Goal: Task Accomplishment & Management: Manage account settings

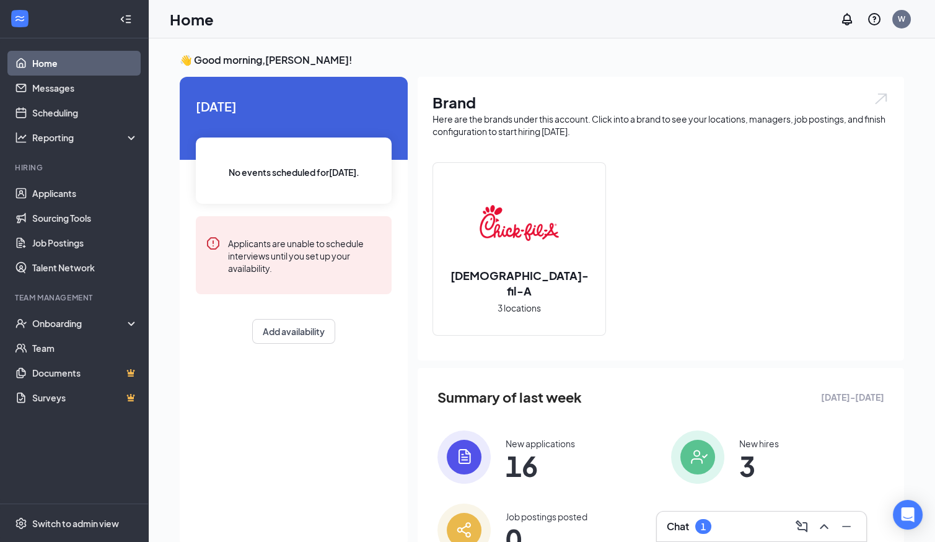
click at [675, 534] on div "Chat 1" at bounding box center [689, 527] width 45 height 15
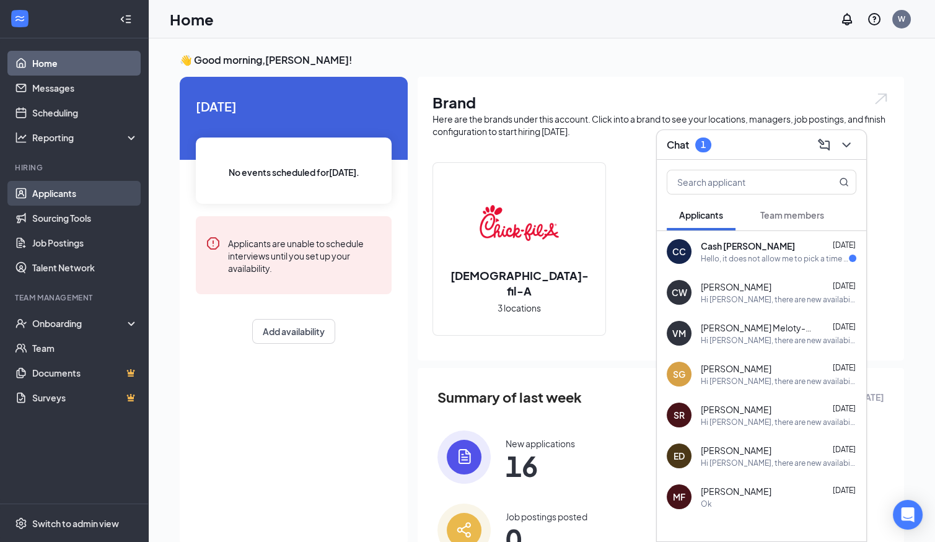
click at [55, 188] on link "Applicants" at bounding box center [85, 193] width 106 height 25
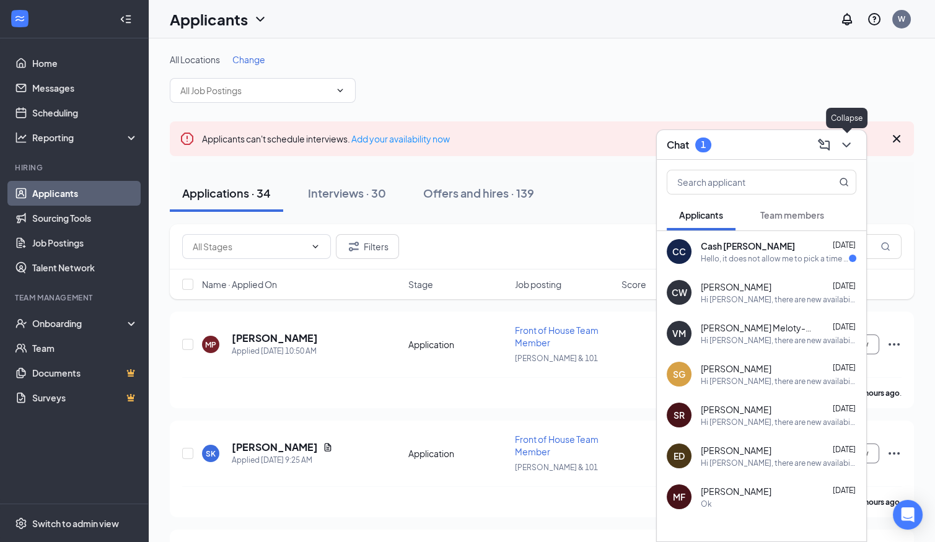
click at [849, 148] on icon "ChevronDown" at bounding box center [846, 145] width 15 height 15
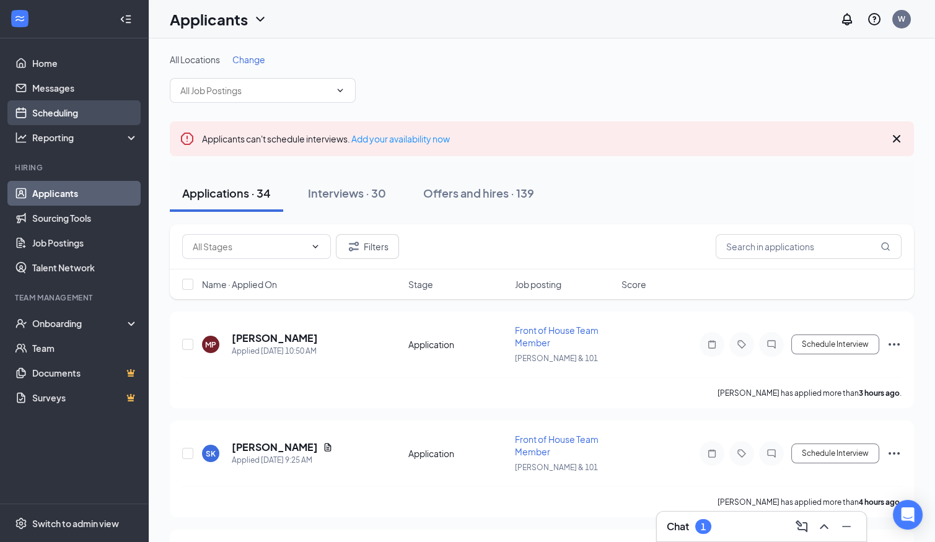
click at [76, 115] on link "Scheduling" at bounding box center [85, 112] width 106 height 25
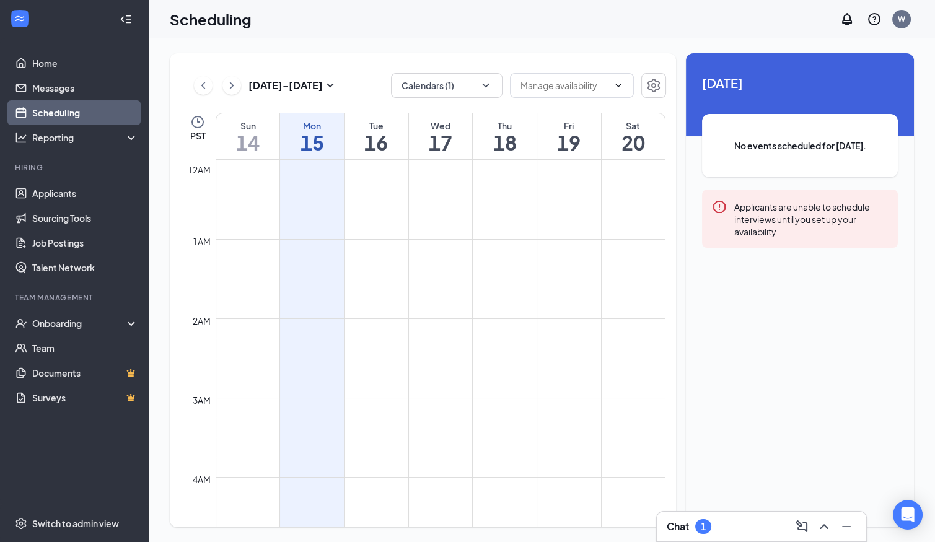
scroll to position [609, 0]
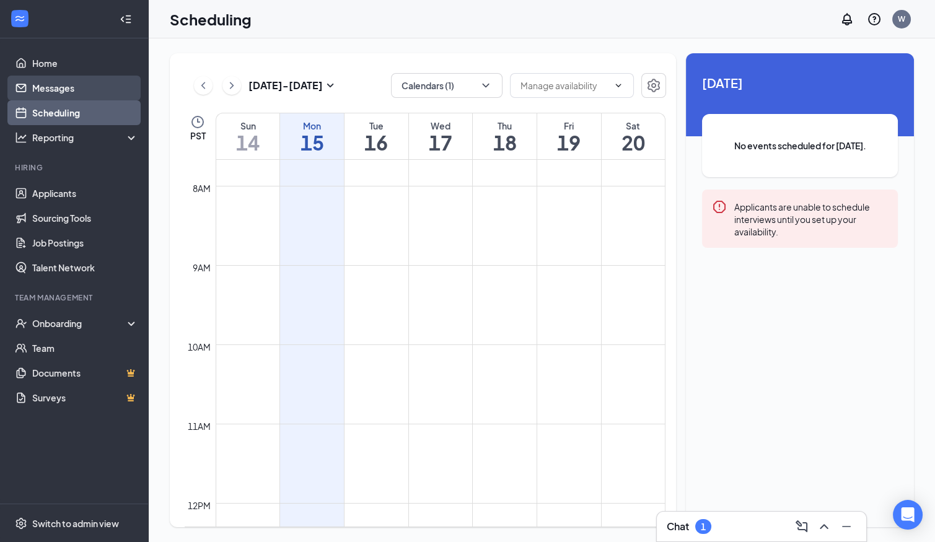
click at [60, 83] on link "Messages" at bounding box center [85, 88] width 106 height 25
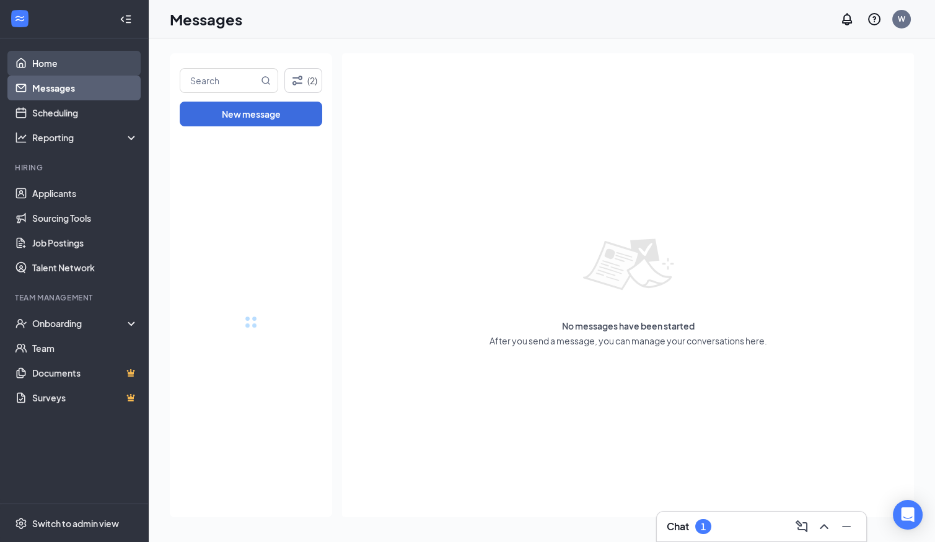
click at [63, 67] on link "Home" at bounding box center [85, 63] width 106 height 25
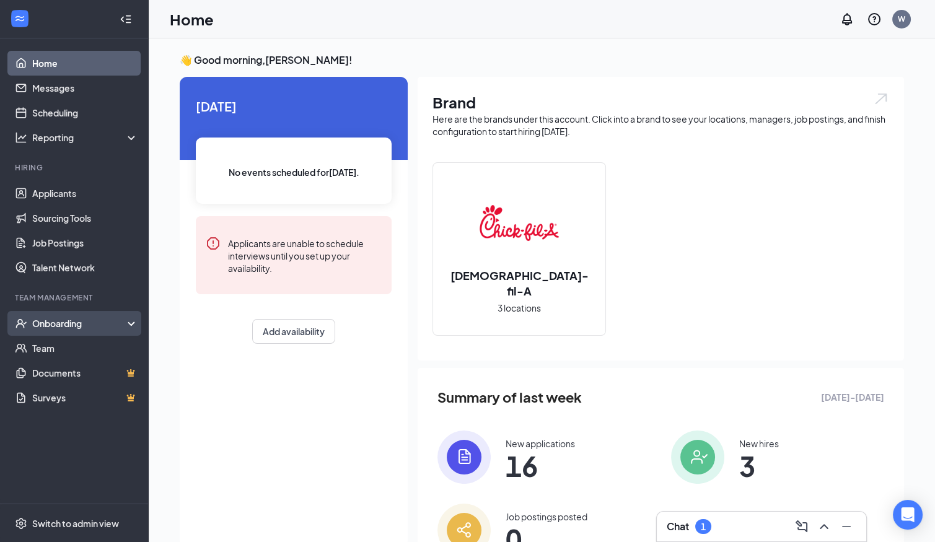
click at [48, 320] on div "Onboarding" at bounding box center [79, 323] width 95 height 12
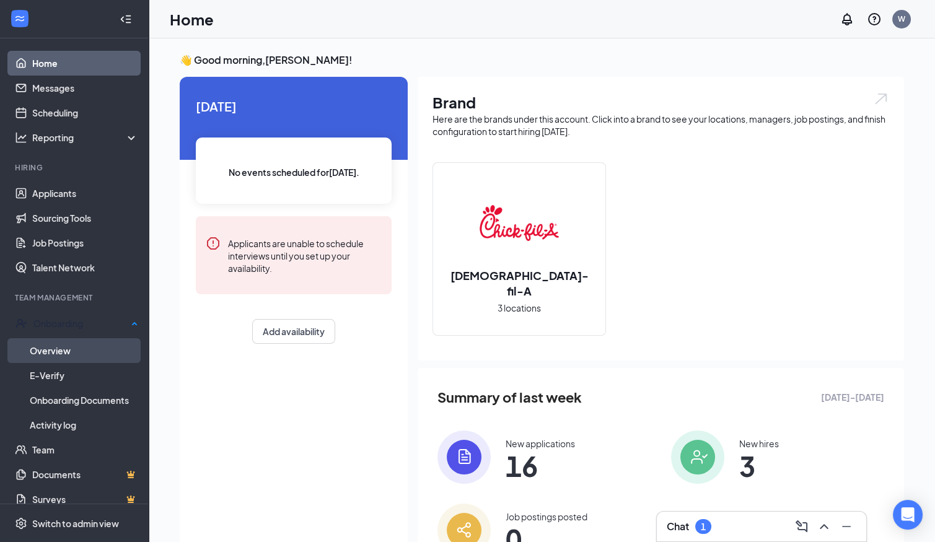
click at [43, 347] on link "Overview" at bounding box center [84, 350] width 108 height 25
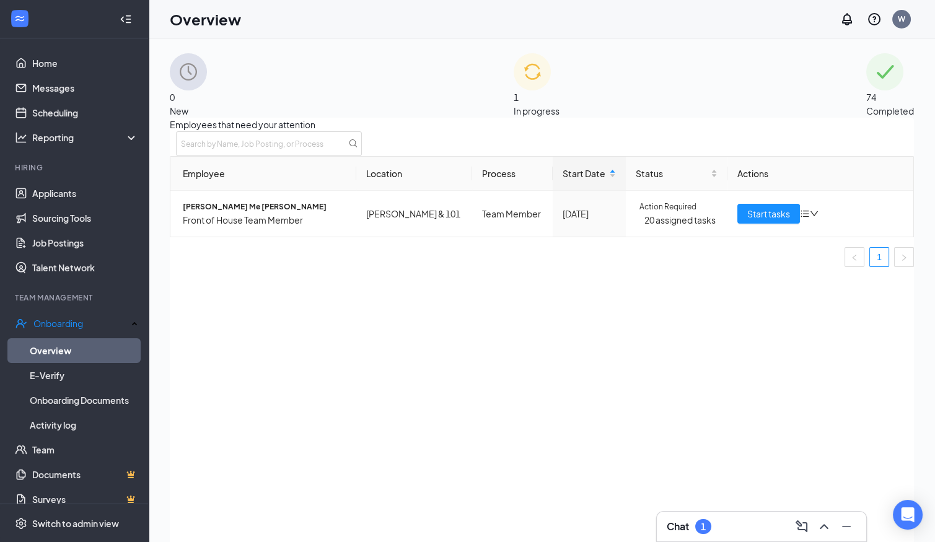
click at [560, 93] on div "1 In progress" at bounding box center [537, 85] width 46 height 64
click at [568, 134] on div "Employees in progress Employee Location Process Start Date Status Actions SUZAN…" at bounding box center [542, 351] width 745 height 466
click at [760, 221] on span "Start tasks" at bounding box center [769, 214] width 43 height 14
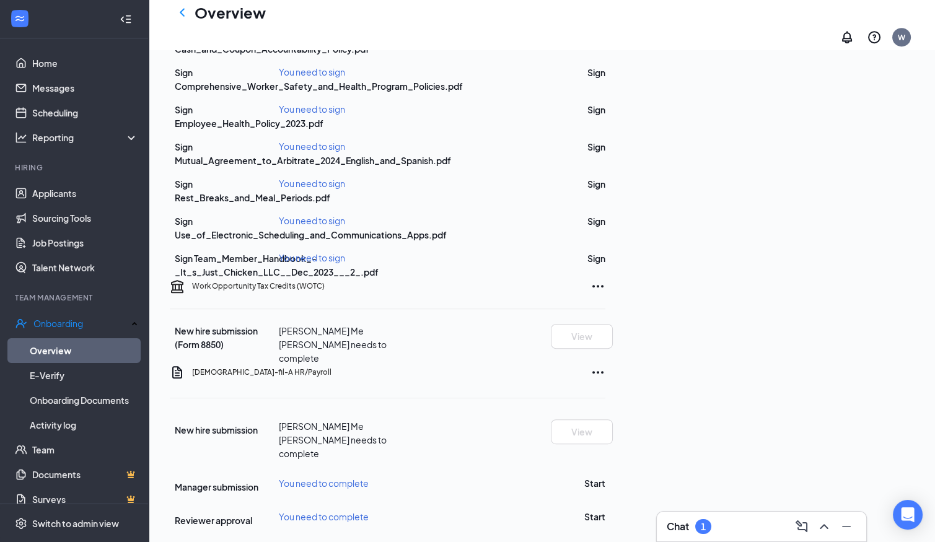
scroll to position [1184, 0]
click at [606, 477] on button "Start" at bounding box center [595, 484] width 21 height 14
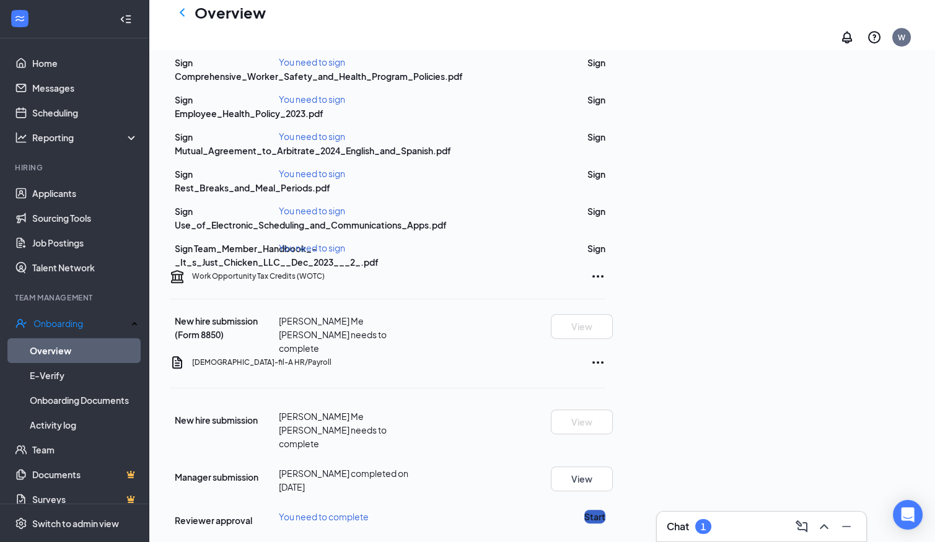
click at [606, 510] on button "Start" at bounding box center [595, 517] width 21 height 14
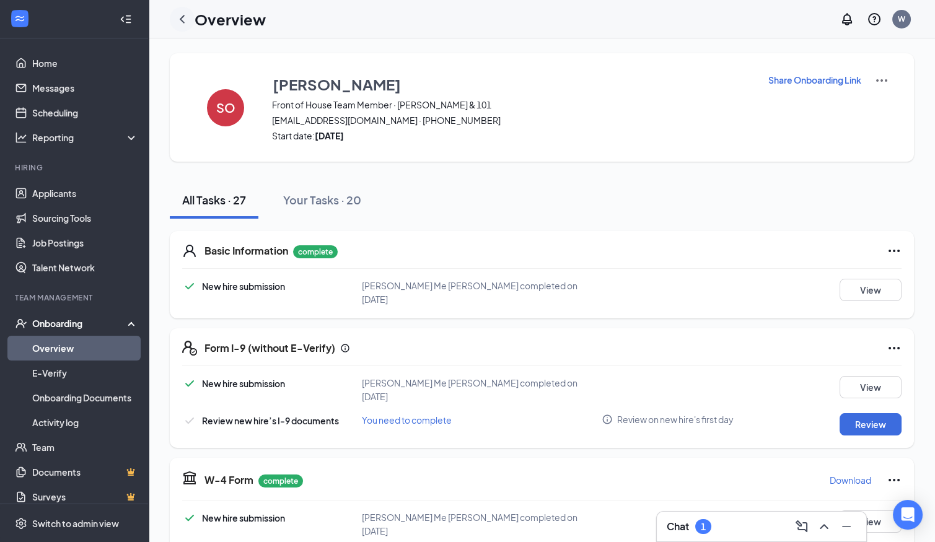
click at [183, 18] on icon "ChevronLeft" at bounding box center [182, 19] width 15 height 15
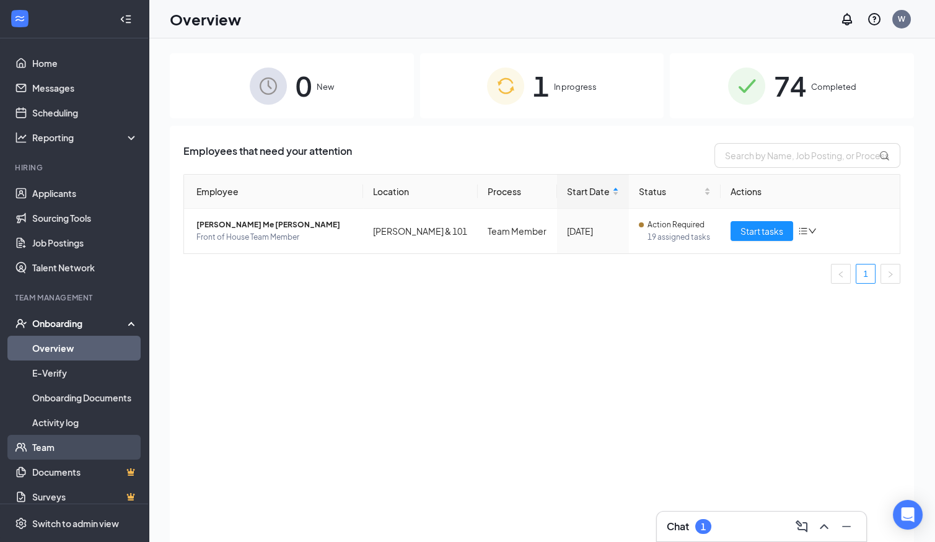
click at [58, 449] on link "Team" at bounding box center [85, 447] width 106 height 25
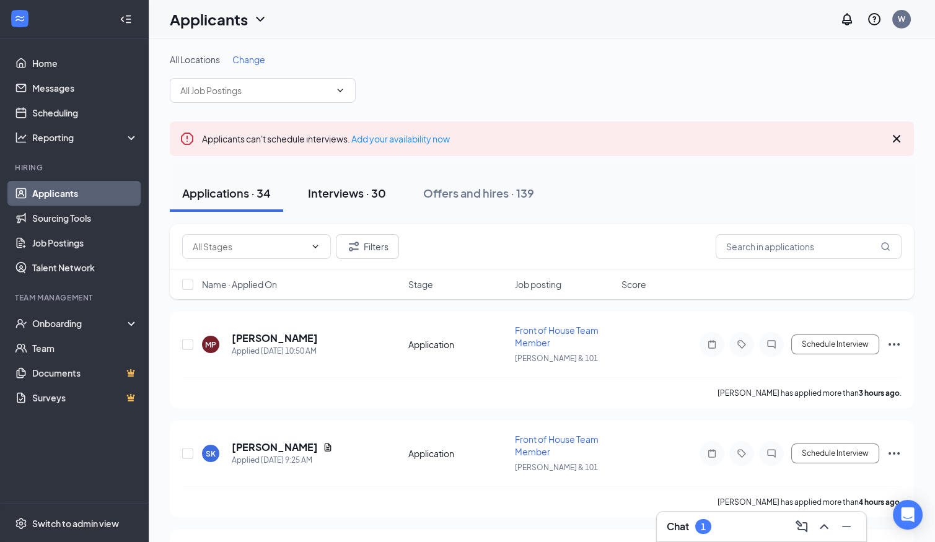
click at [345, 195] on div "Interviews · 30" at bounding box center [347, 192] width 78 height 15
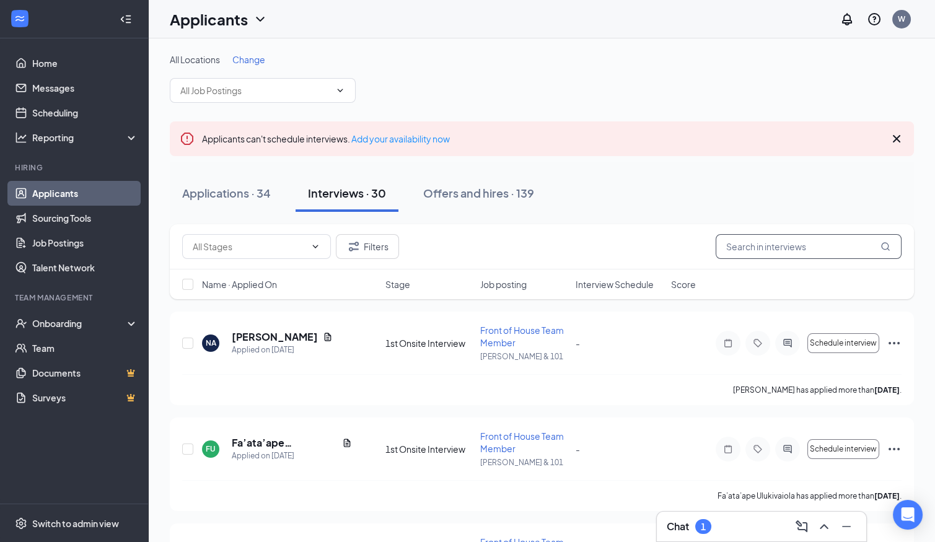
click at [742, 244] on input "text" at bounding box center [809, 246] width 186 height 25
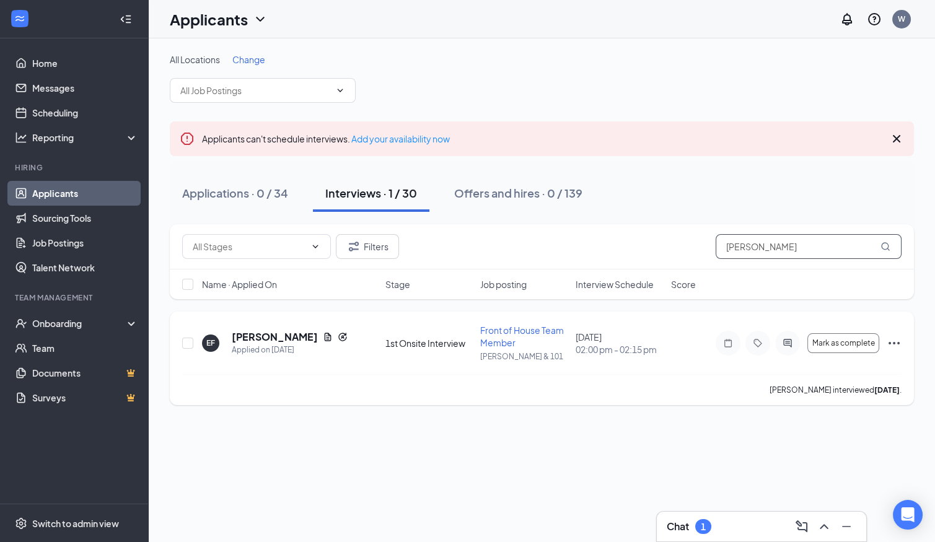
type input "elena"
click at [889, 343] on icon "Ellipses" at bounding box center [894, 343] width 15 height 15
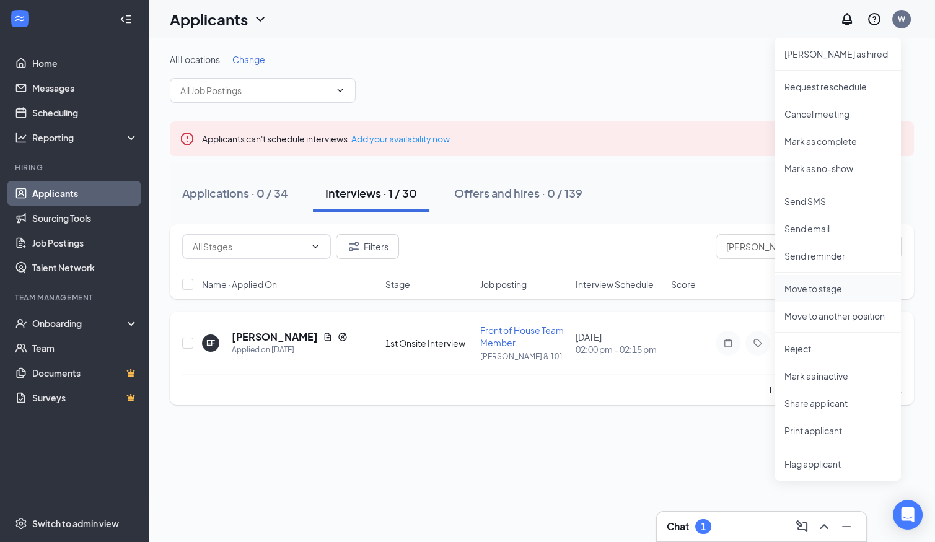
click at [839, 293] on p "Move to stage" at bounding box center [838, 289] width 107 height 12
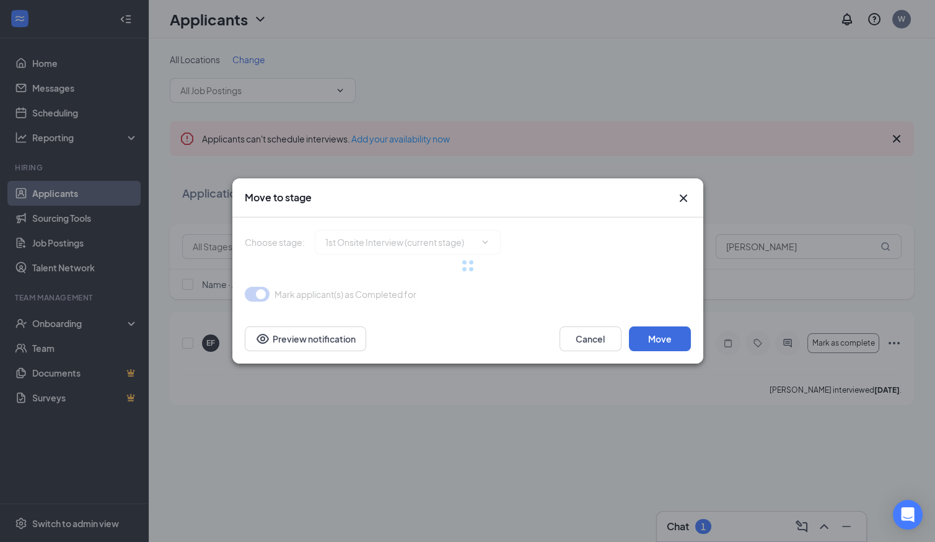
type input "2nd Onsite Interview (next stage)"
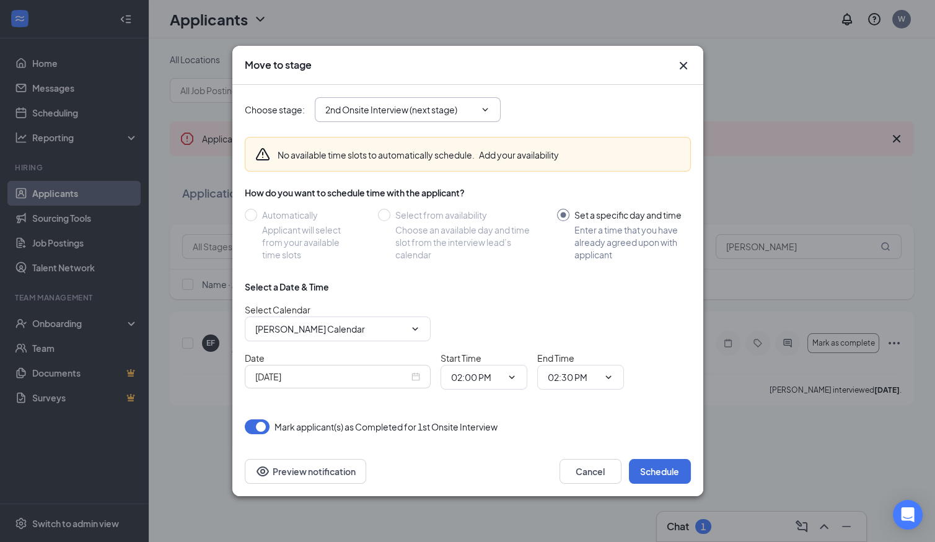
click at [488, 108] on icon "ChevronDown" at bounding box center [485, 110] width 10 height 10
click at [683, 62] on icon "Cross" at bounding box center [683, 65] width 15 height 15
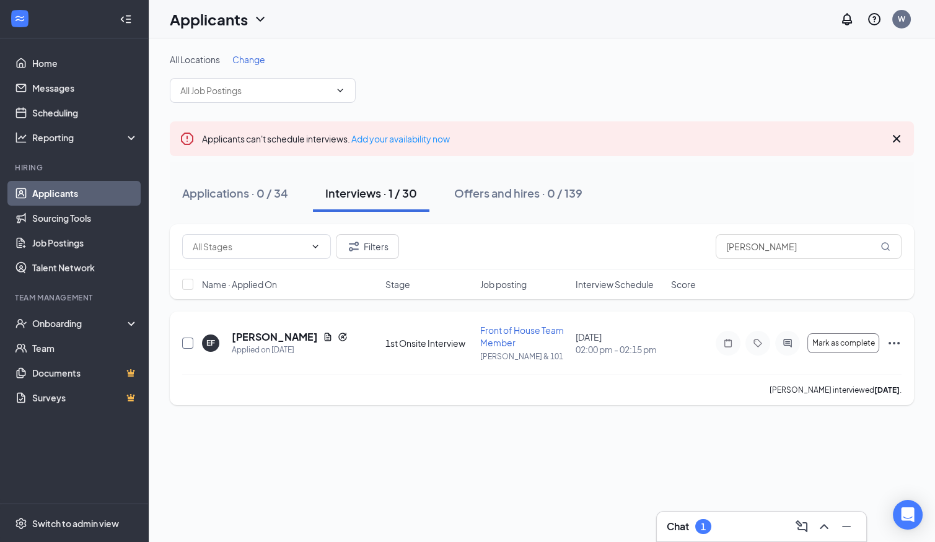
click at [188, 341] on input "checkbox" at bounding box center [187, 343] width 11 height 11
checkbox input "true"
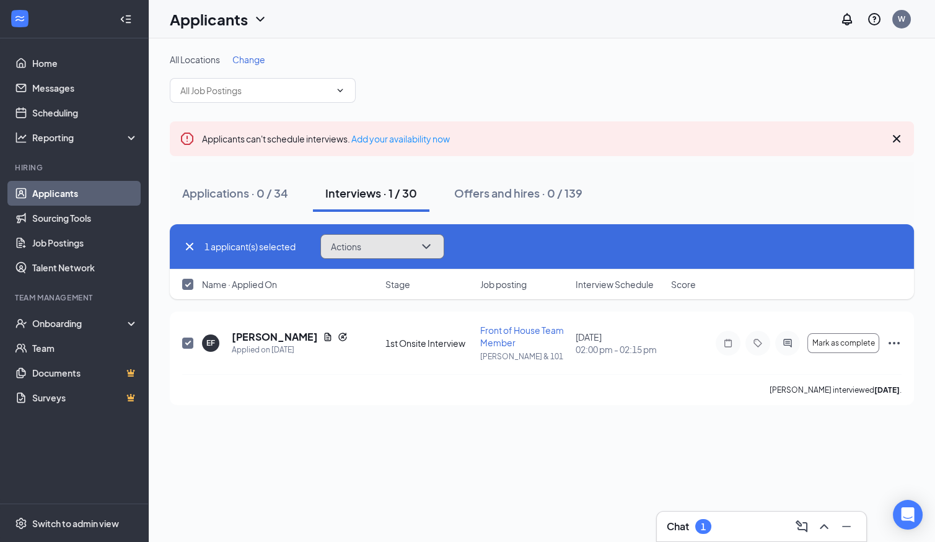
click at [425, 243] on icon "ChevronDown" at bounding box center [426, 246] width 15 height 15
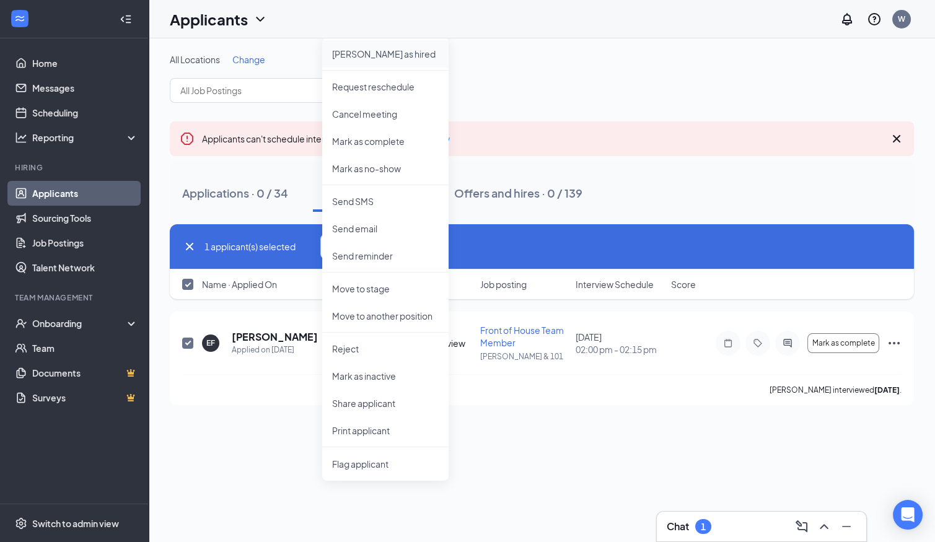
click at [392, 56] on p "Mark as hired" at bounding box center [385, 54] width 107 height 12
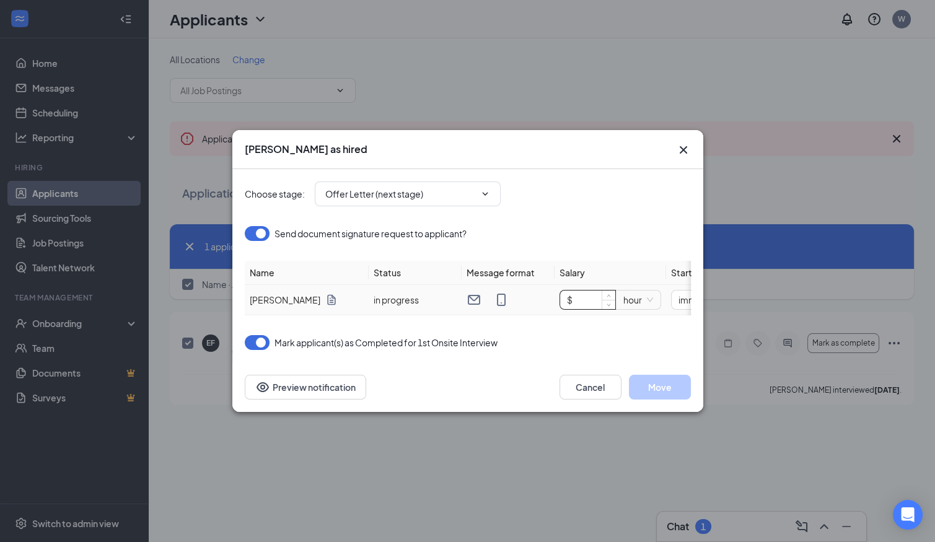
click at [577, 294] on input "$" at bounding box center [587, 300] width 55 height 19
type input "$ 20"
click at [605, 325] on div "Choose stage : Offer Letter (next stage) Send document signature request to app…" at bounding box center [468, 259] width 446 height 181
click at [656, 388] on button "Move" at bounding box center [660, 387] width 62 height 25
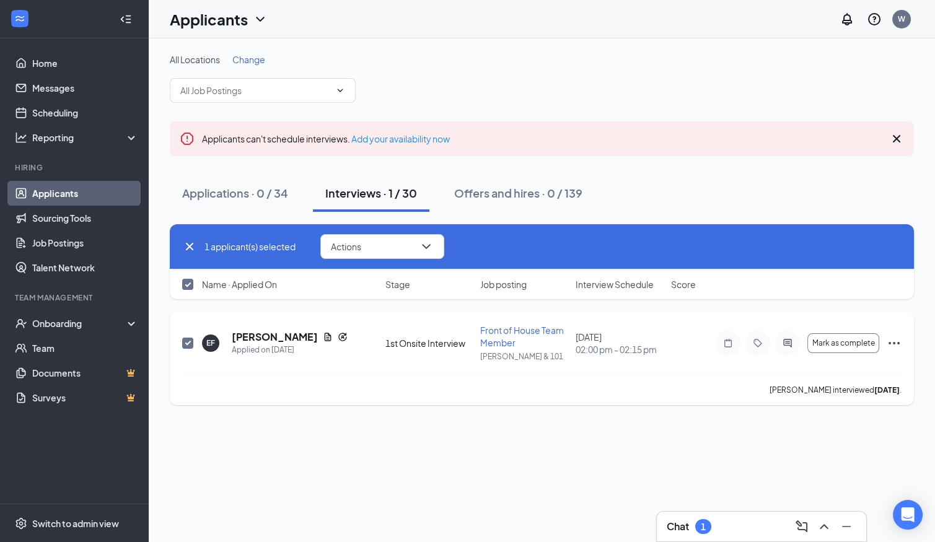
checkbox input "false"
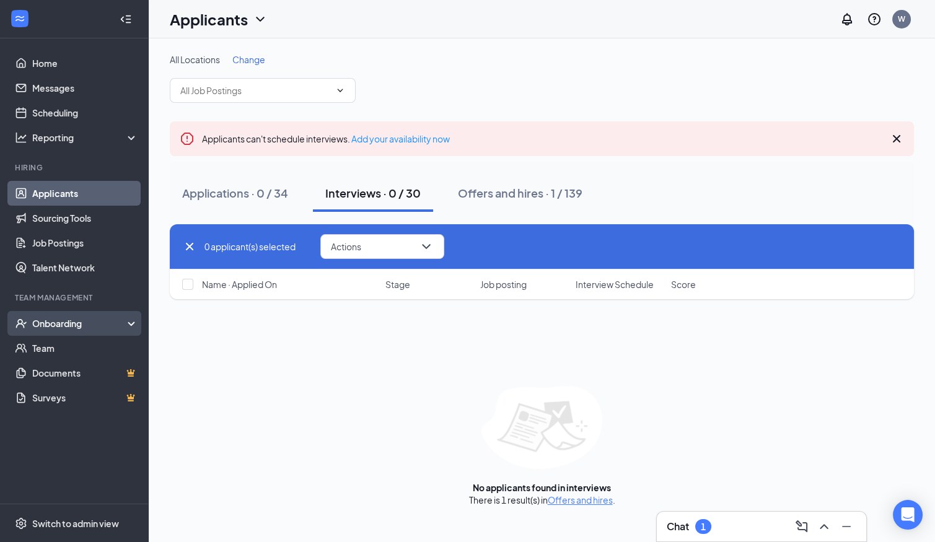
click at [58, 321] on div "Onboarding" at bounding box center [79, 323] width 95 height 12
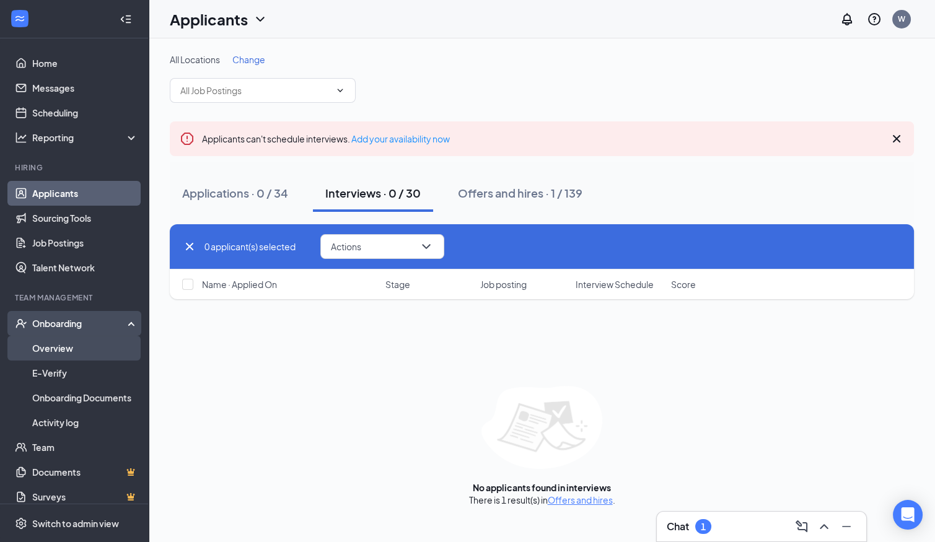
click at [55, 340] on link "Overview" at bounding box center [85, 348] width 106 height 25
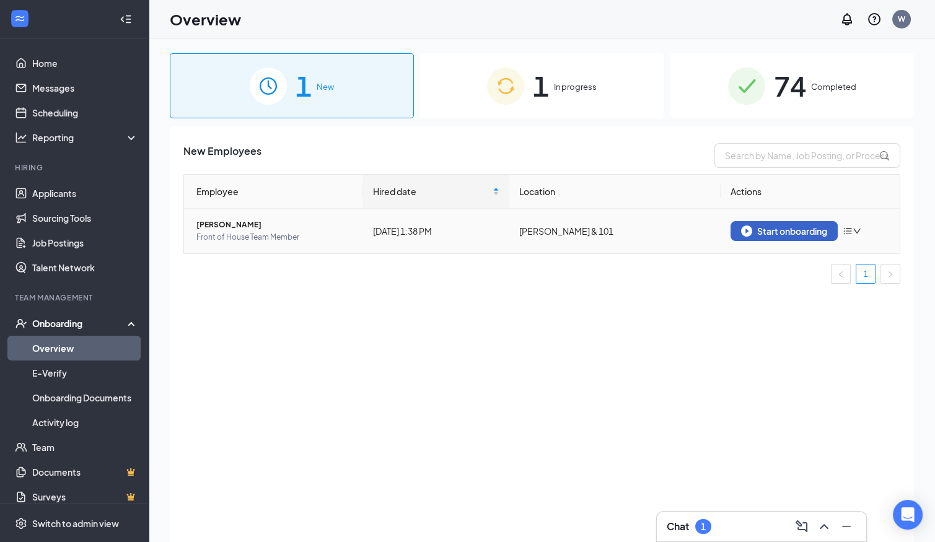
click at [802, 231] on div "Start onboarding" at bounding box center [784, 231] width 86 height 11
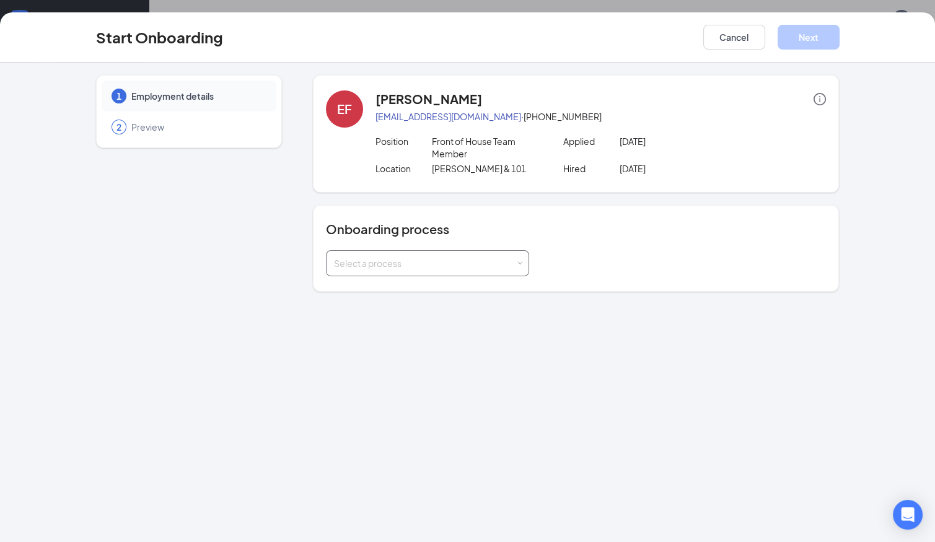
click at [499, 267] on div "Select a process" at bounding box center [425, 263] width 182 height 12
click at [491, 293] on li "Team Member" at bounding box center [426, 288] width 203 height 22
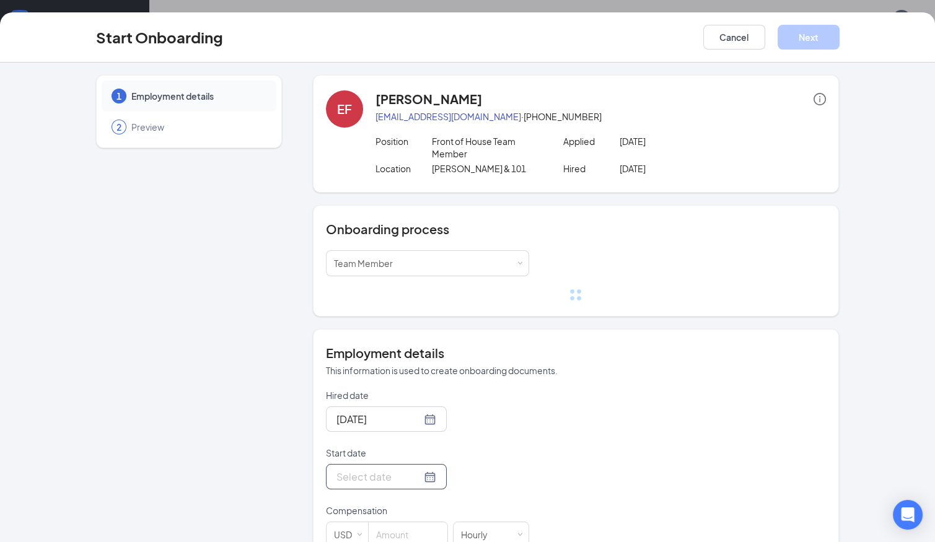
click at [409, 477] on div at bounding box center [387, 476] width 100 height 15
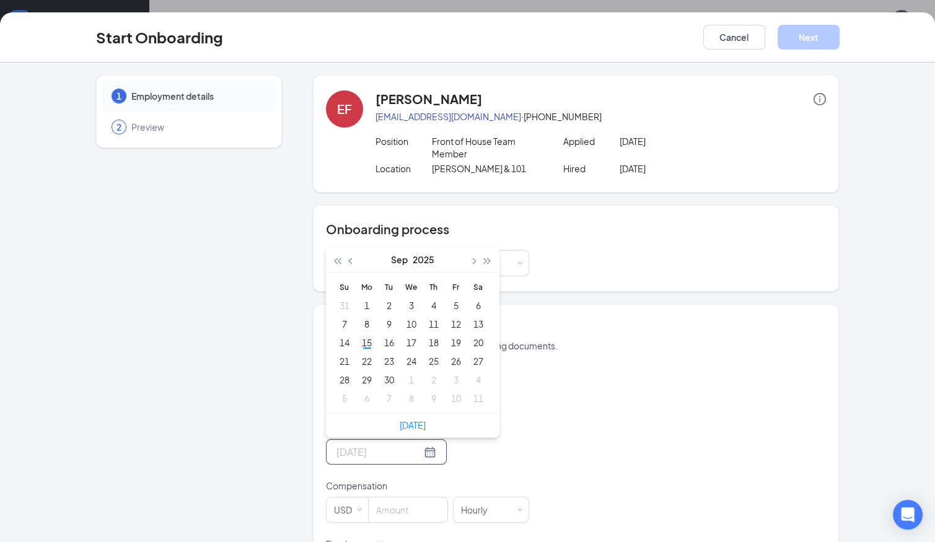
type input "[DATE]"
click at [369, 340] on div "15" at bounding box center [367, 342] width 15 height 15
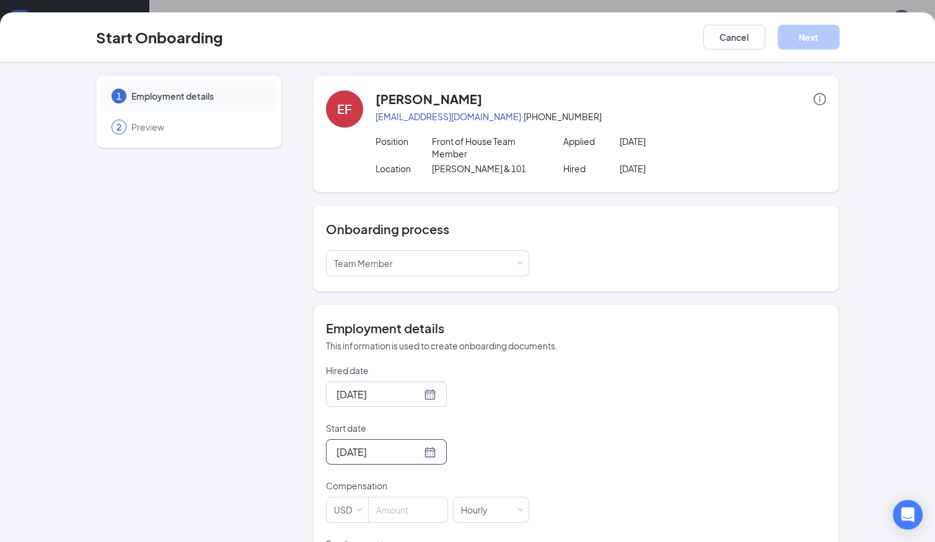
scroll to position [135, 0]
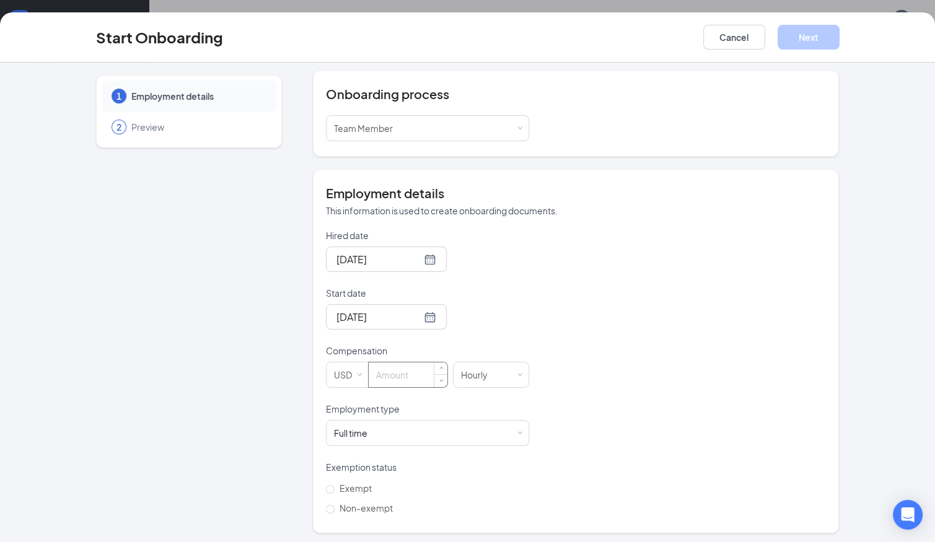
click at [399, 369] on input at bounding box center [408, 375] width 79 height 25
type input "20"
click at [435, 436] on div "Full time Works 30+ hours per week and is reasonably expected to work" at bounding box center [427, 433] width 187 height 25
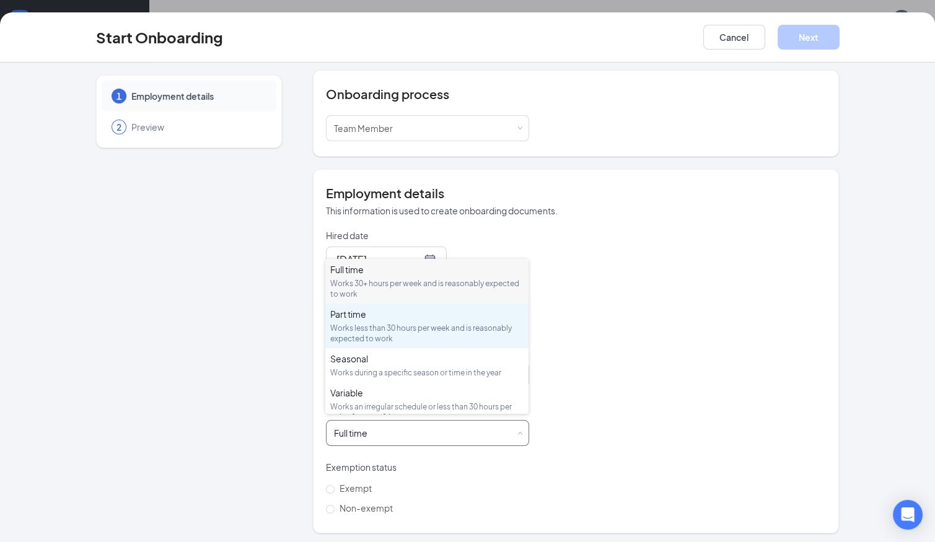
click at [437, 323] on div "Works less than 30 hours per week and is reasonably expected to work" at bounding box center [426, 333] width 193 height 21
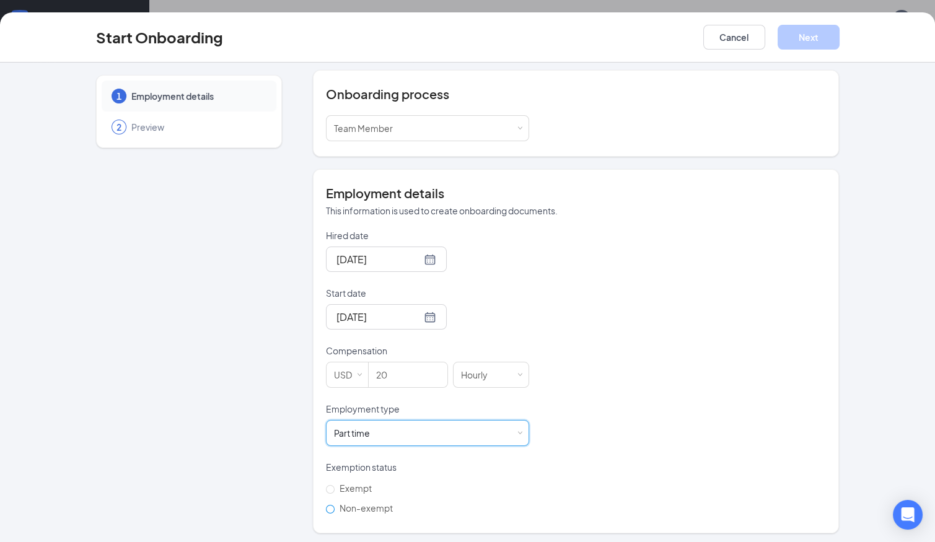
click at [372, 508] on span "Non-exempt" at bounding box center [366, 508] width 63 height 11
click at [335, 508] on input "Non-exempt" at bounding box center [330, 509] width 9 height 9
radio input "true"
click at [798, 32] on button "Next" at bounding box center [809, 37] width 62 height 25
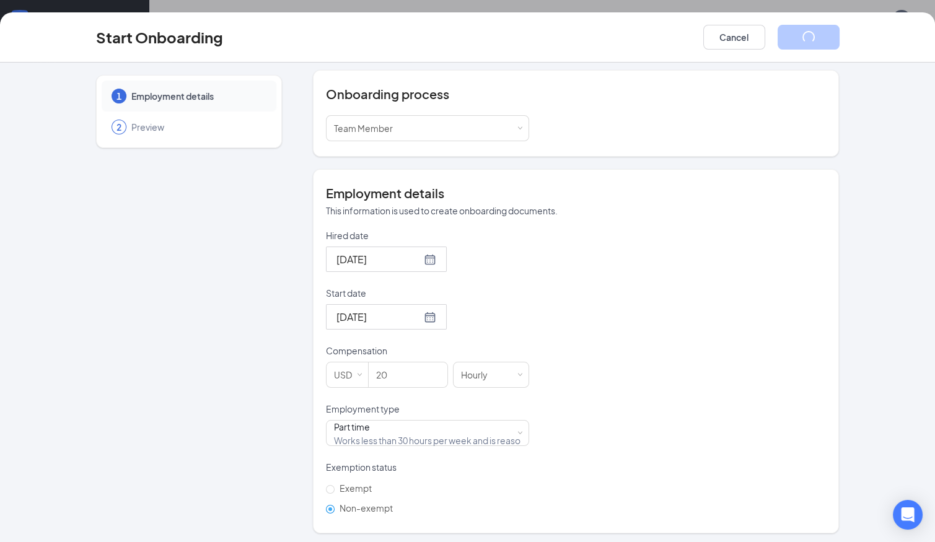
scroll to position [0, 0]
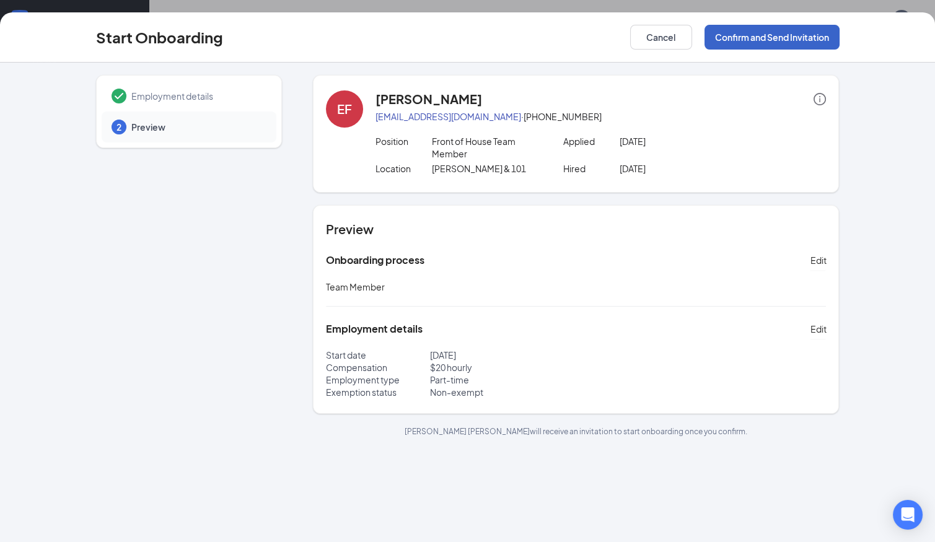
click at [784, 37] on button "Confirm and Send Invitation" at bounding box center [772, 37] width 135 height 25
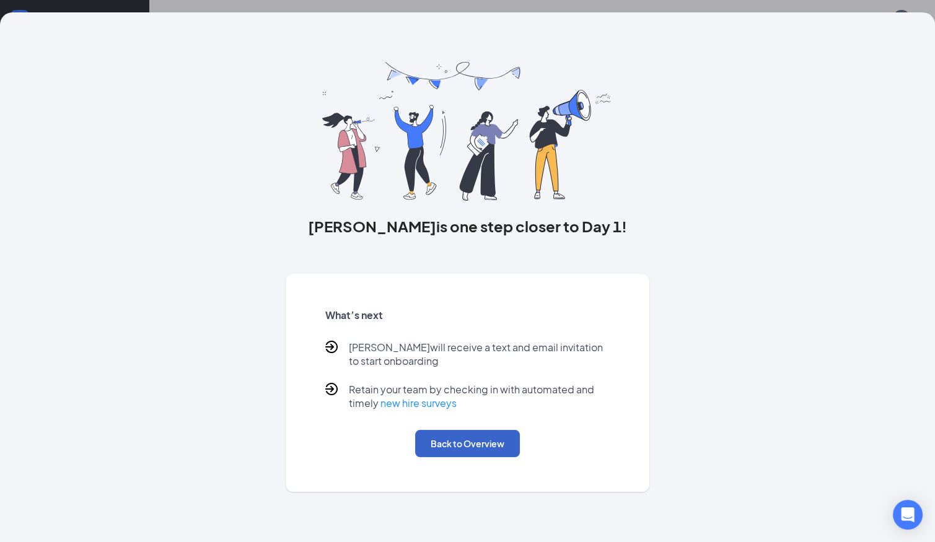
click at [465, 443] on button "Back to Overview" at bounding box center [467, 443] width 105 height 27
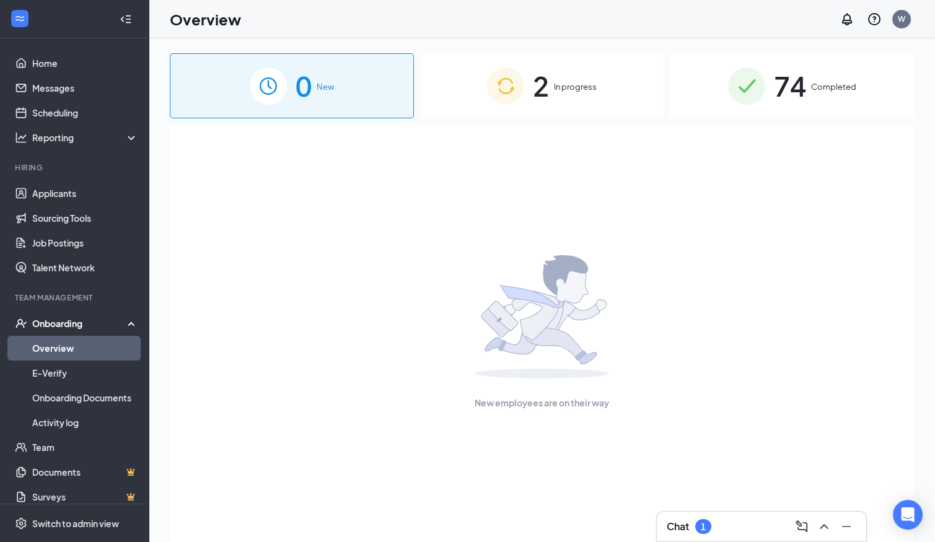
click at [582, 89] on span "In progress" at bounding box center [575, 87] width 43 height 12
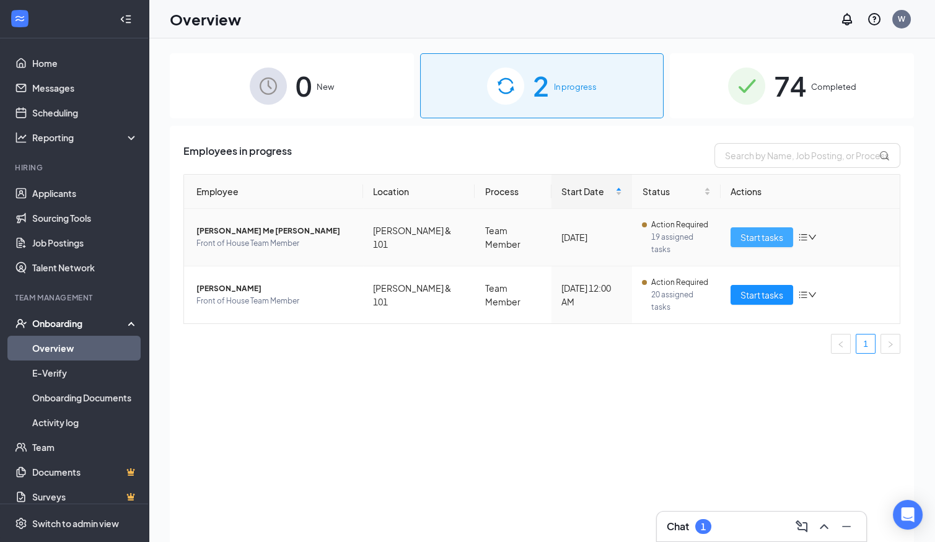
click at [762, 231] on span "Start tasks" at bounding box center [762, 238] width 43 height 14
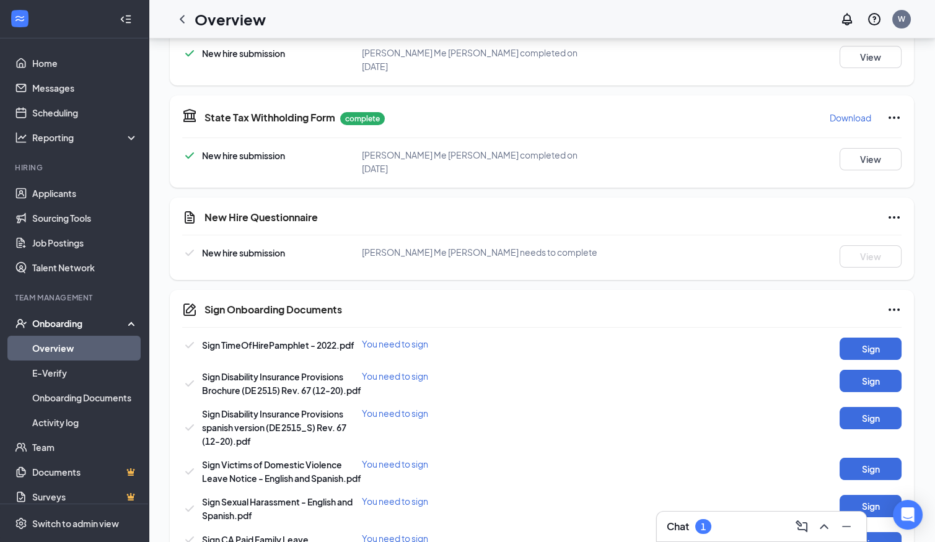
scroll to position [467, 0]
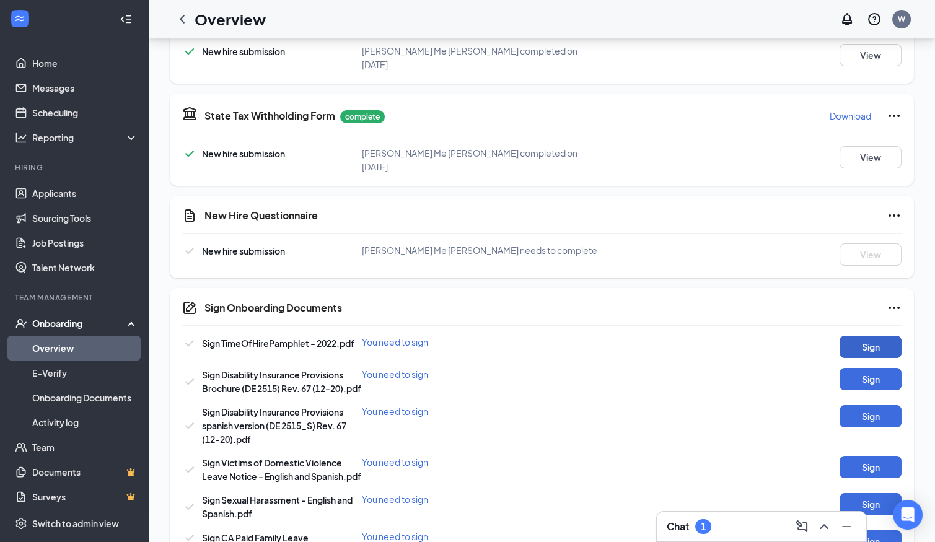
click at [865, 336] on button "Sign" at bounding box center [871, 347] width 62 height 22
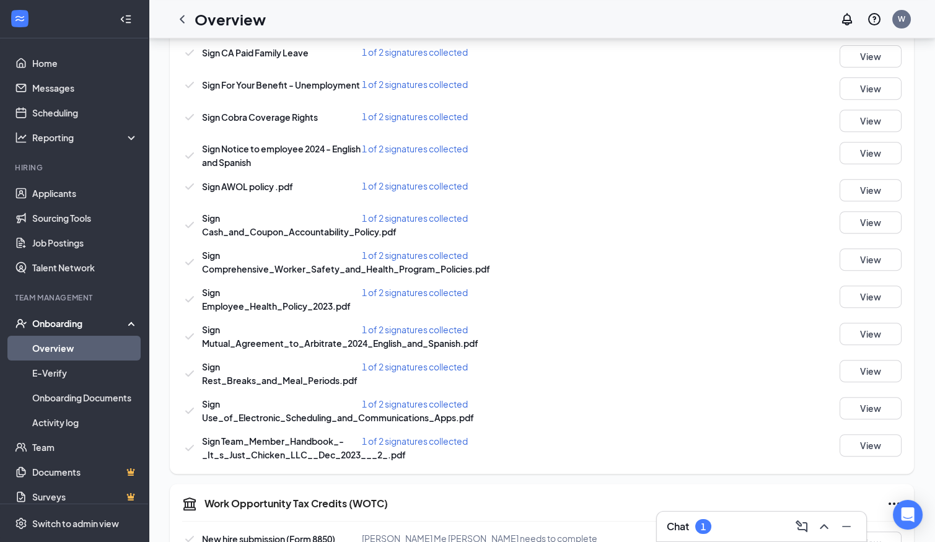
scroll to position [1184, 0]
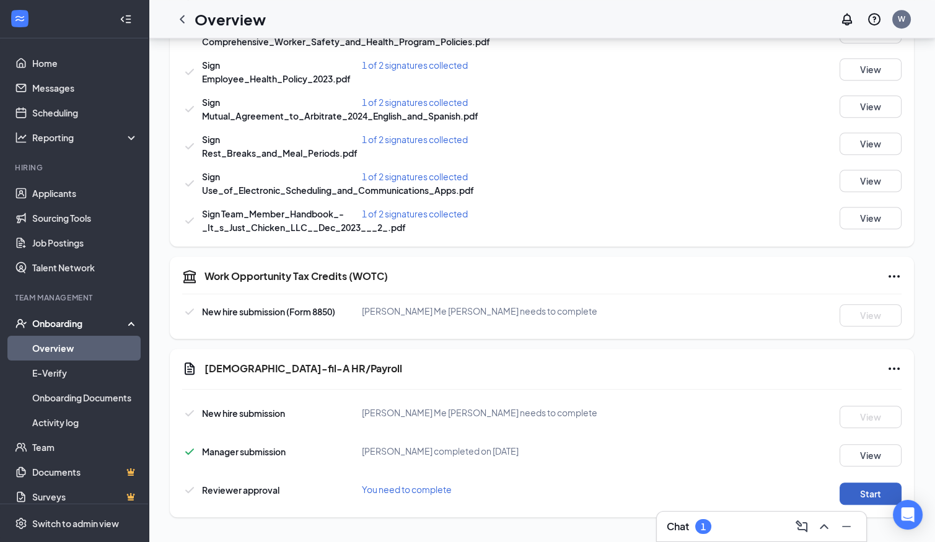
click at [875, 494] on button "Start" at bounding box center [871, 494] width 62 height 22
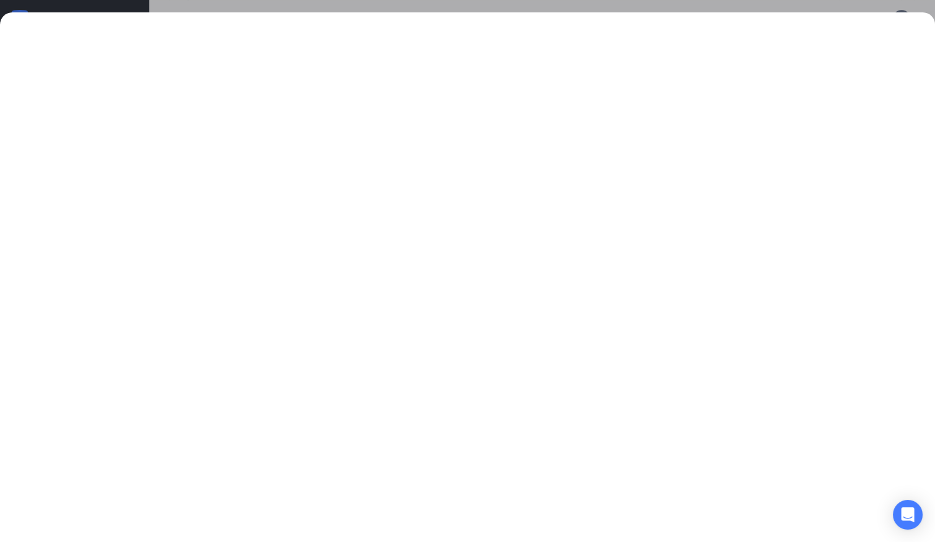
click at [583, 2] on div at bounding box center [467, 271] width 935 height 542
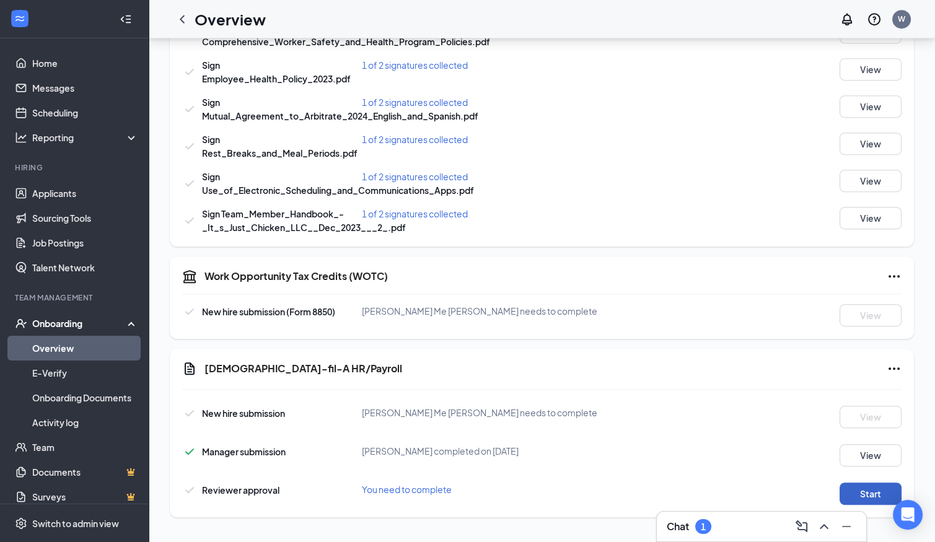
scroll to position [0, 0]
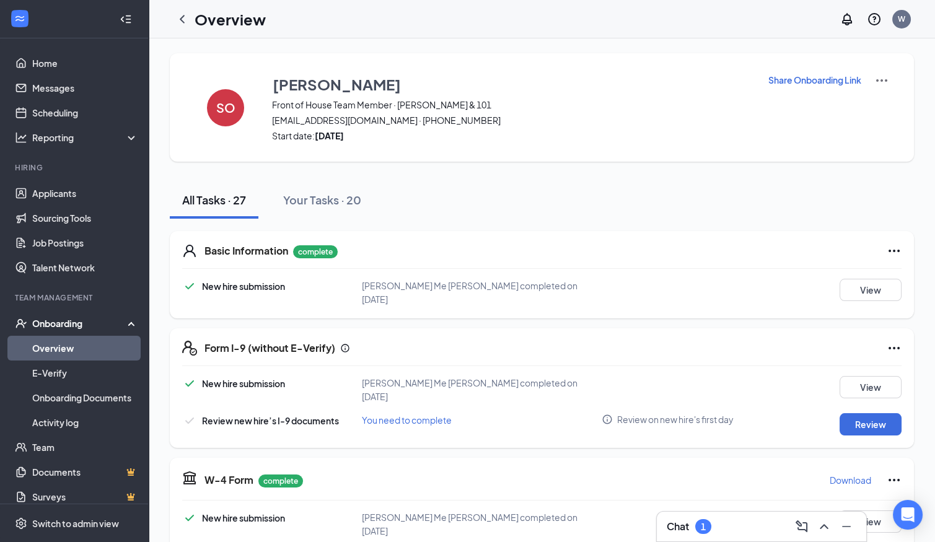
click at [792, 81] on p "Share Onboarding Link" at bounding box center [815, 80] width 93 height 12
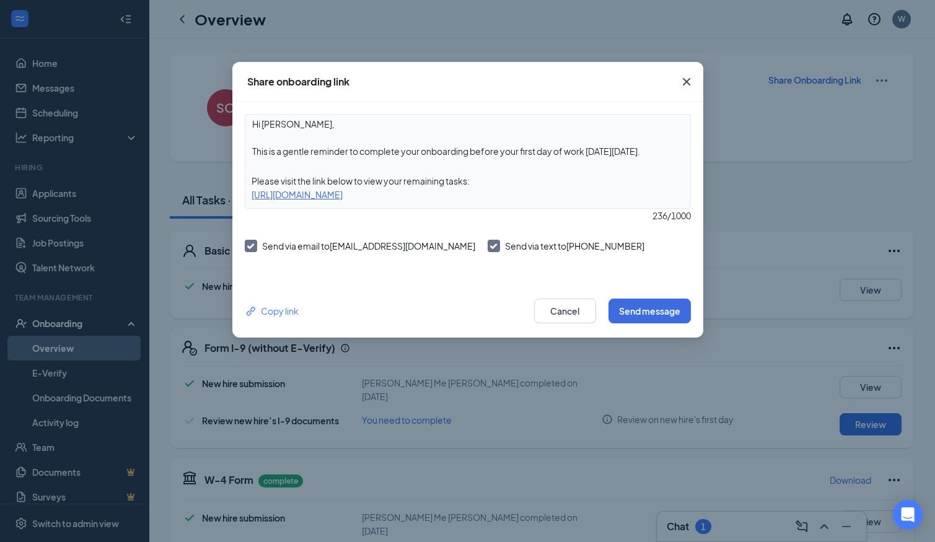
drag, startPoint x: 252, startPoint y: 192, endPoint x: 569, endPoint y: 199, distance: 317.5
click at [570, 200] on div "https://www.workstream.us/j/onboarding/48bfb74f/employee?locale=en" at bounding box center [467, 195] width 445 height 14
copy div "https://www.workstream.us/j/onboarding/48bfb74f/employee?locale=en"
click at [569, 313] on button "Cancel" at bounding box center [565, 311] width 62 height 25
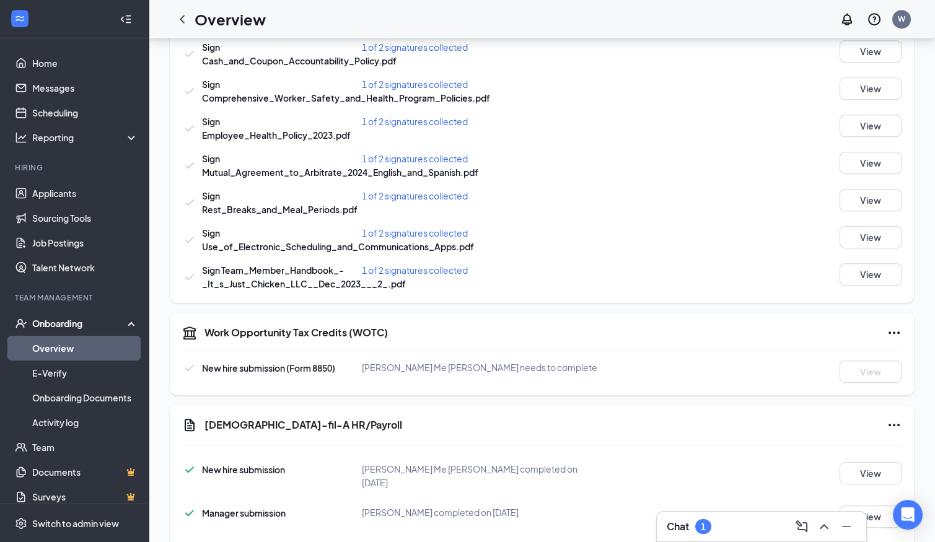
scroll to position [1184, 0]
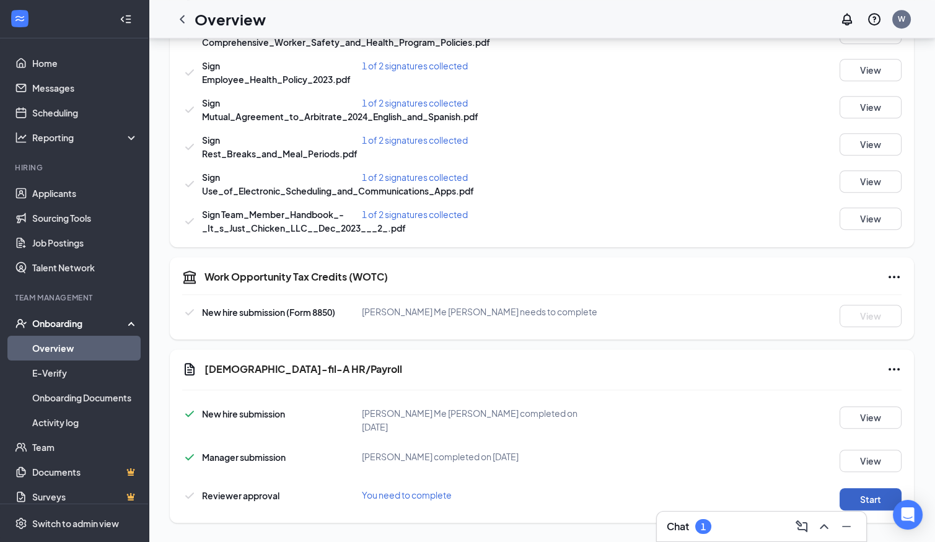
click at [862, 495] on button "Start" at bounding box center [871, 500] width 62 height 22
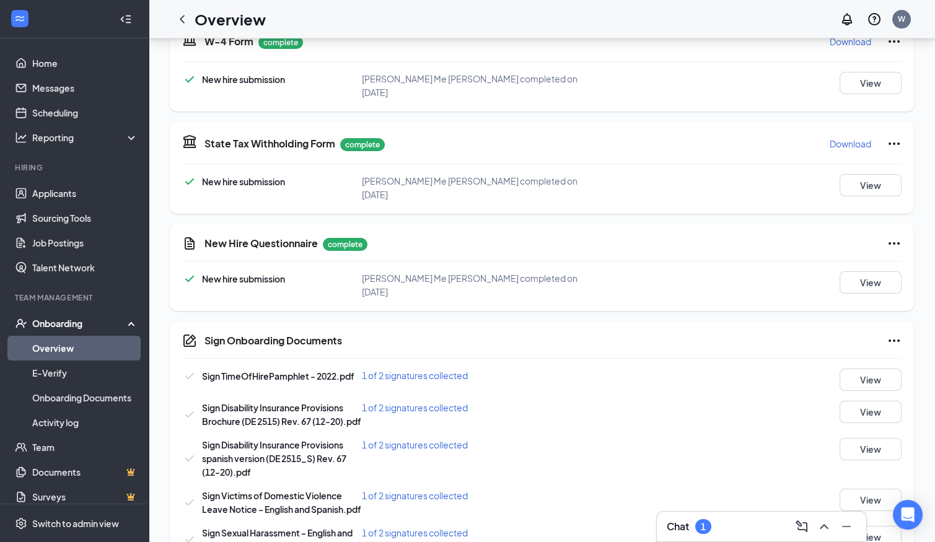
scroll to position [0, 0]
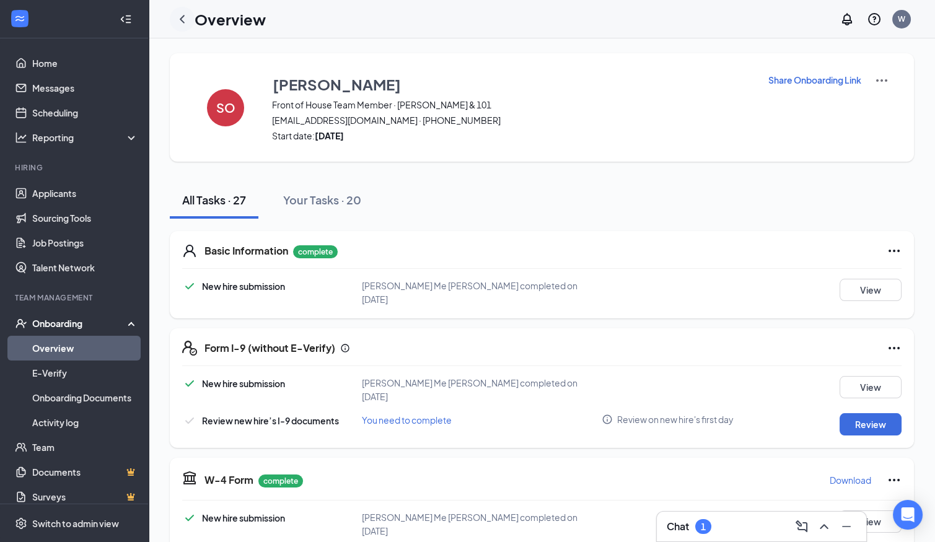
click at [179, 17] on icon "ChevronLeft" at bounding box center [182, 19] width 15 height 15
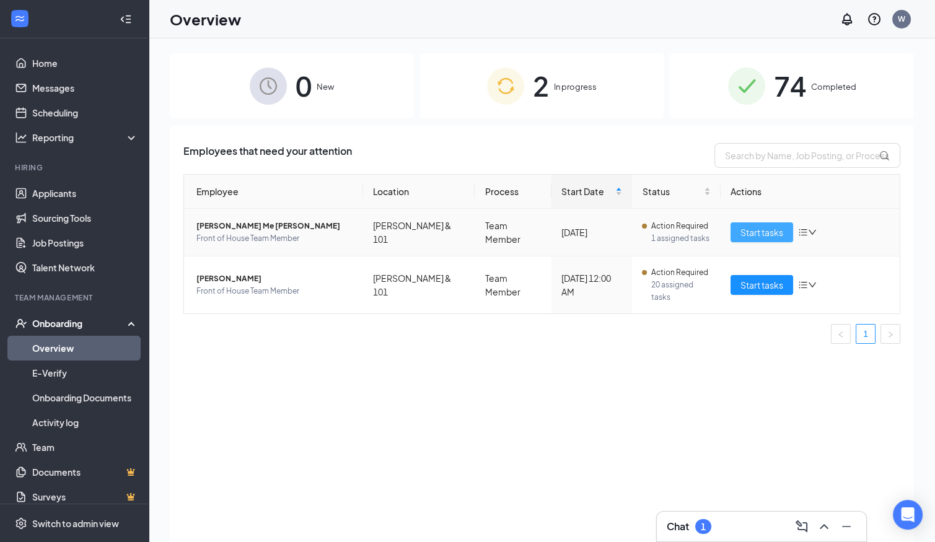
click at [762, 226] on span "Start tasks" at bounding box center [762, 233] width 43 height 14
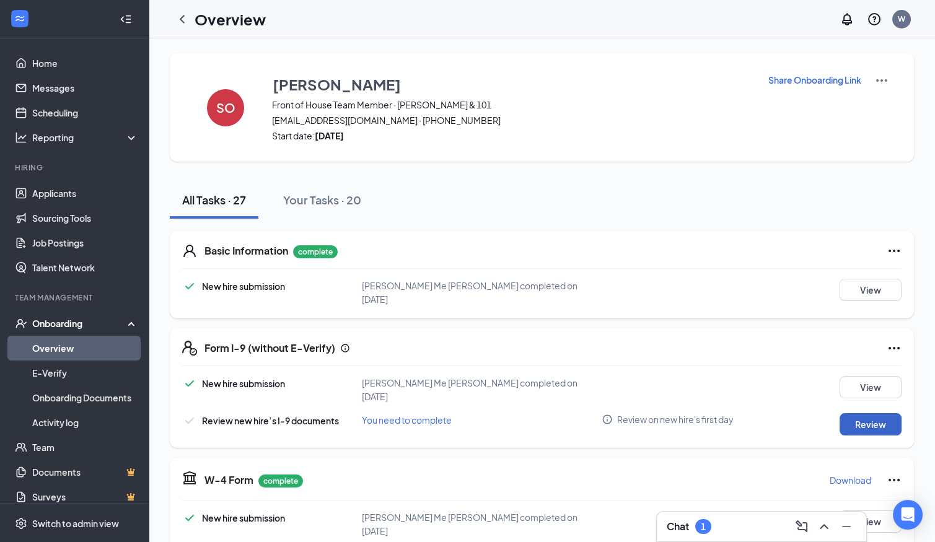
click at [880, 415] on button "Review" at bounding box center [871, 425] width 62 height 22
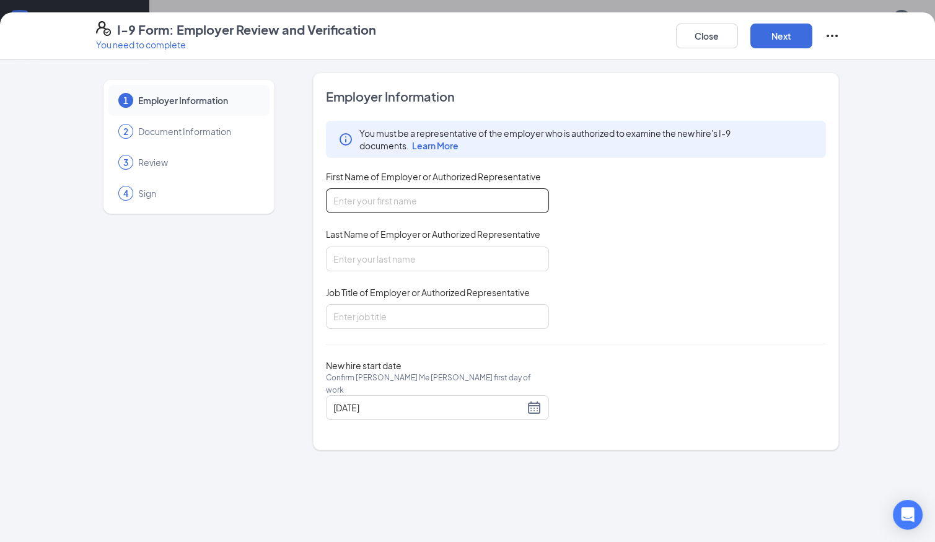
click at [502, 203] on input "First Name of Employer or Authorized Representative" at bounding box center [437, 200] width 223 height 25
type input "america"
type input "nava"
click at [422, 304] on input "Job Title of Employer or Authorized Representative" at bounding box center [437, 316] width 223 height 25
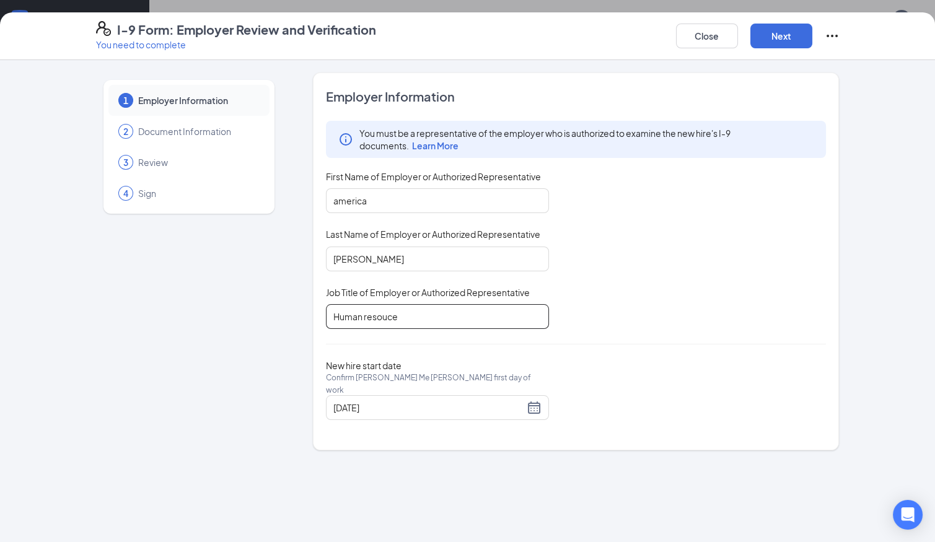
click at [382, 325] on input "Human resouce" at bounding box center [437, 316] width 223 height 25
click at [381, 319] on input "Human resouce" at bounding box center [437, 316] width 223 height 25
type input "Human resource Director"
click at [680, 241] on div "You must be a representative of the employer who is authorized to examine the n…" at bounding box center [576, 225] width 501 height 208
click at [777, 30] on button "Next" at bounding box center [782, 36] width 62 height 25
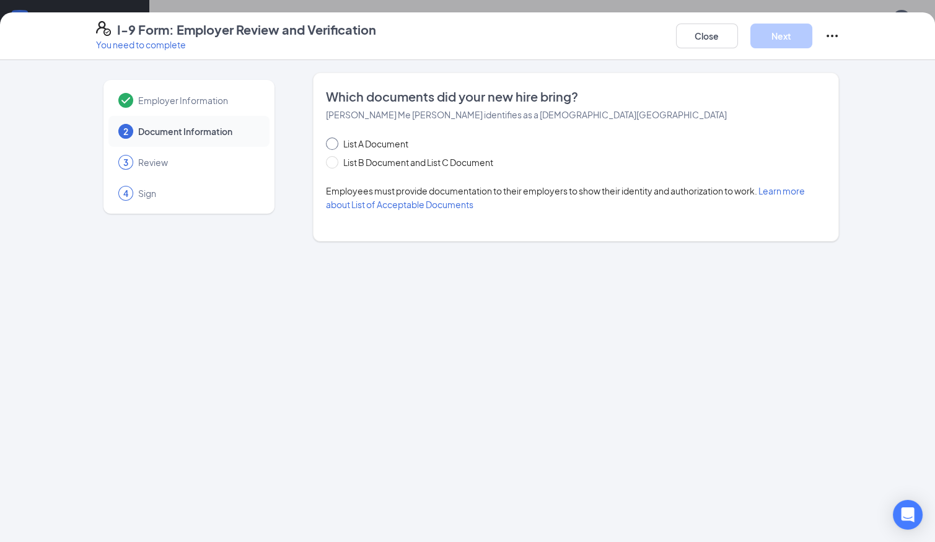
click at [381, 140] on span "List A Document" at bounding box center [375, 144] width 75 height 14
click at [335, 140] on input "List A Document" at bounding box center [330, 142] width 9 height 9
radio input "true"
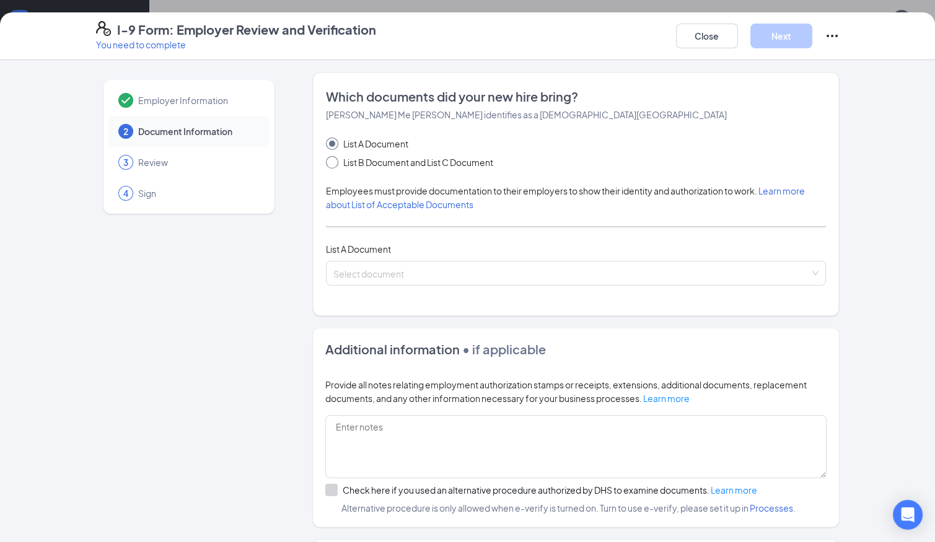
click at [340, 161] on span "List B Document and List C Document" at bounding box center [418, 163] width 160 height 14
click at [335, 161] on input "List B Document and List C Document" at bounding box center [330, 160] width 9 height 9
radio input "true"
radio input "false"
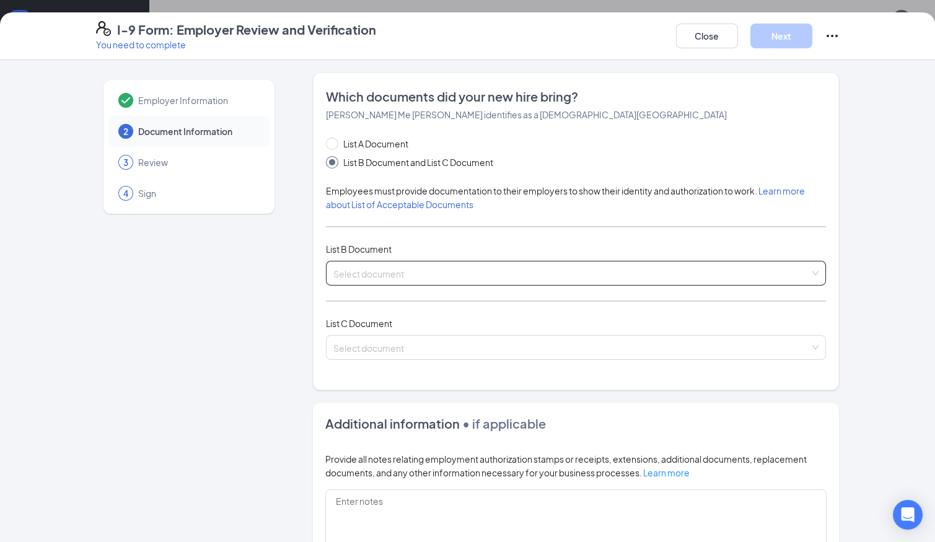
click at [380, 270] on input "search" at bounding box center [572, 271] width 477 height 19
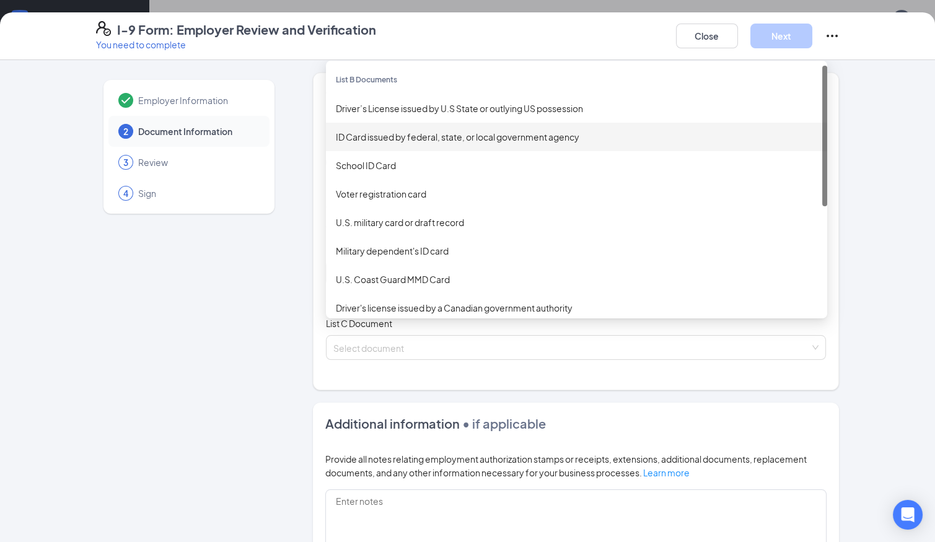
click at [420, 130] on div "ID Card issued by federal, state, or local government agency" at bounding box center [577, 137] width 482 height 14
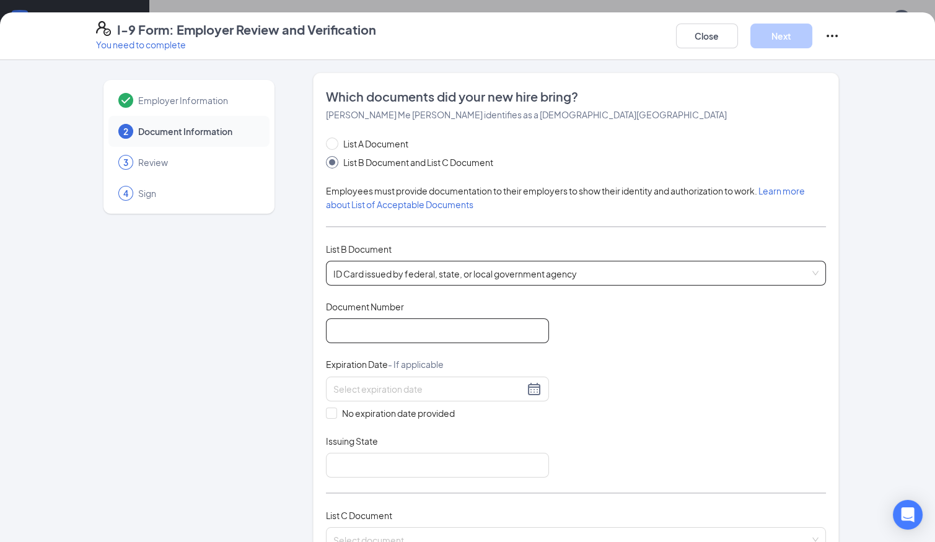
click at [437, 335] on input "Document Number" at bounding box center [437, 331] width 223 height 25
type input "y"
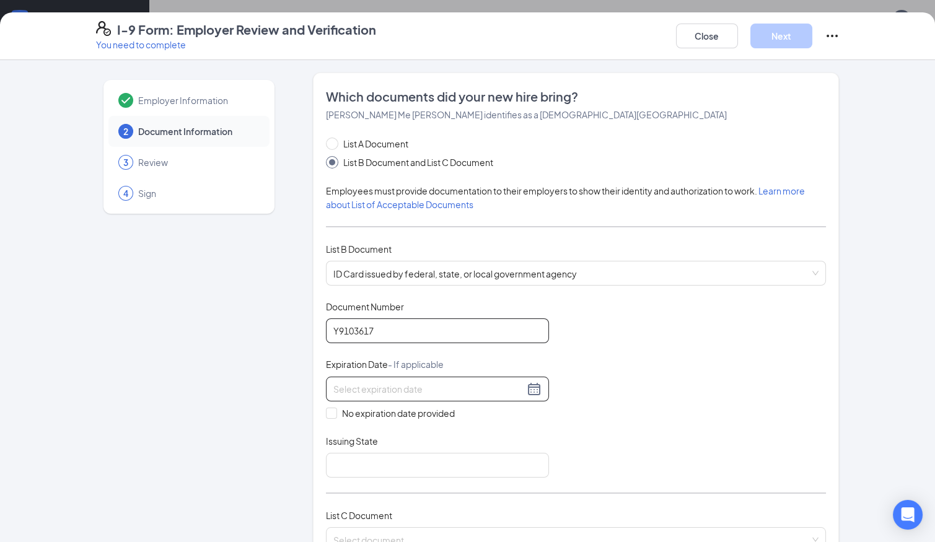
type input "Y9103617"
click at [448, 386] on input at bounding box center [429, 390] width 191 height 14
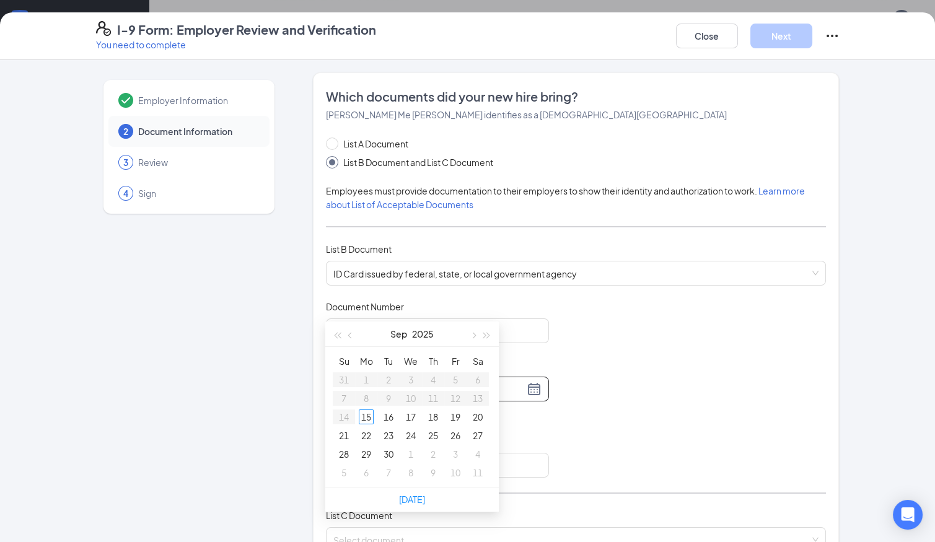
scroll to position [81, 0]
type input "09/18/2025"
click at [558, 341] on div "Document Title ID Card issued by federal, state, or local government agency Doc…" at bounding box center [576, 389] width 501 height 177
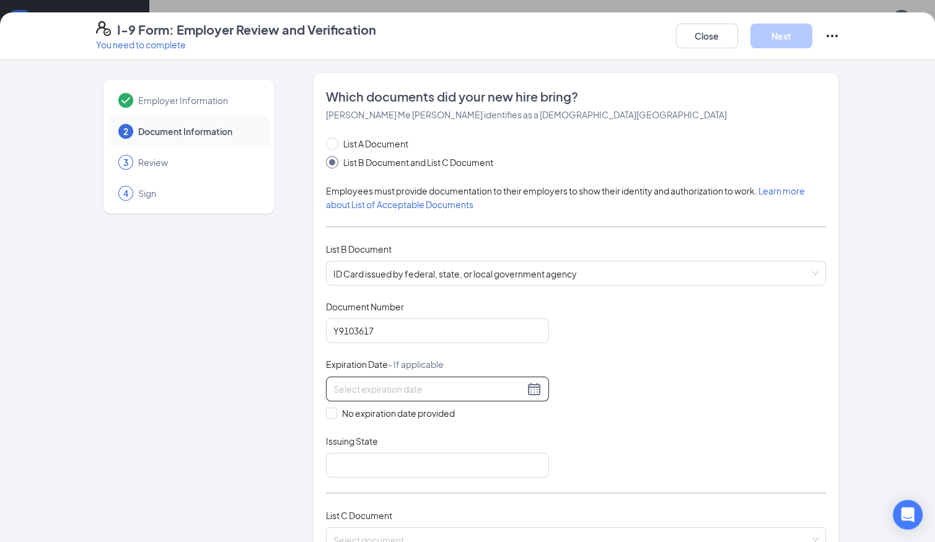
click at [476, 383] on input at bounding box center [429, 390] width 191 height 14
type input "04/12/2031"
click at [597, 423] on div "Document Title ID Card issued by federal, state, or local government agency Doc…" at bounding box center [576, 389] width 501 height 177
click at [480, 384] on input at bounding box center [429, 390] width 191 height 14
click at [475, 475] on div "12" at bounding box center [478, 479] width 15 height 15
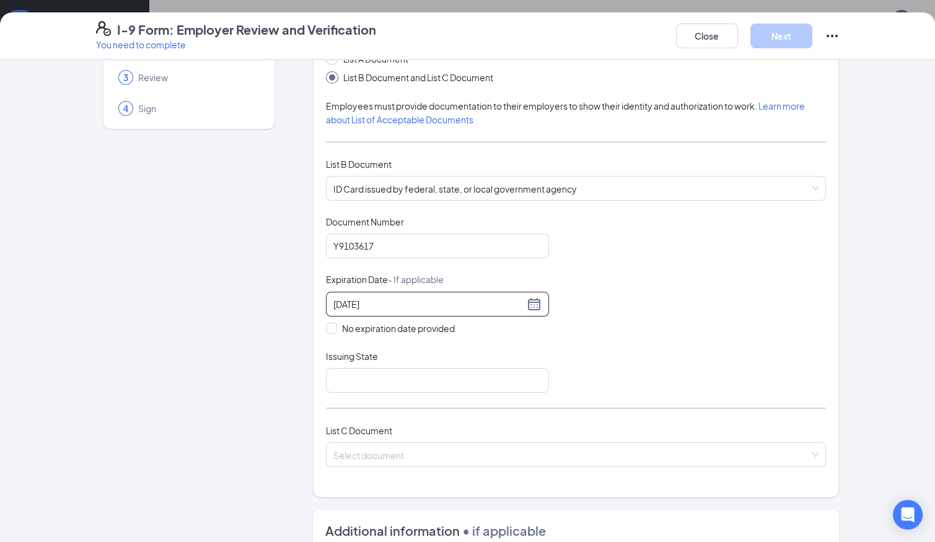
scroll to position [105, 0]
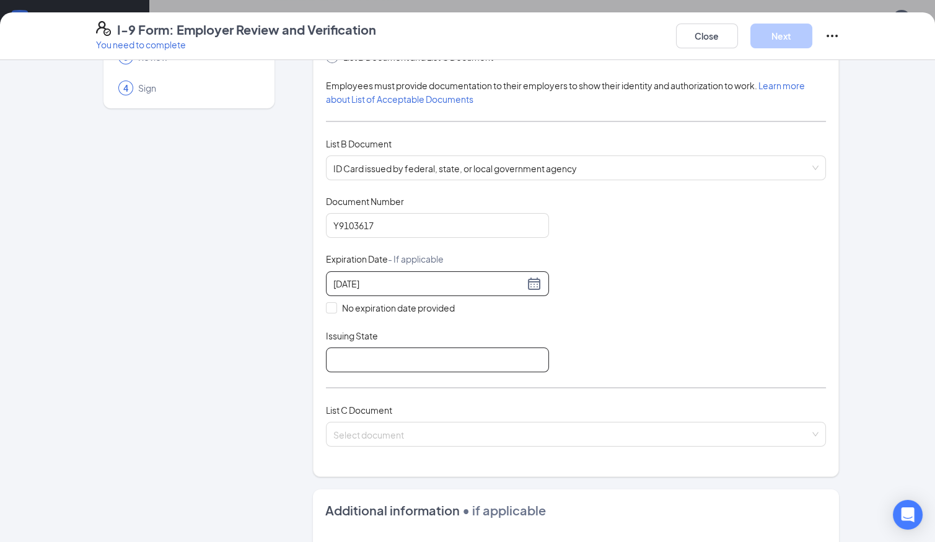
type input "04/12/2031"
click at [464, 356] on input "Issuing State" at bounding box center [437, 360] width 223 height 25
type input "California"
click at [575, 360] on div "Document Title ID Card issued by federal, state, or local government agency Doc…" at bounding box center [576, 283] width 501 height 177
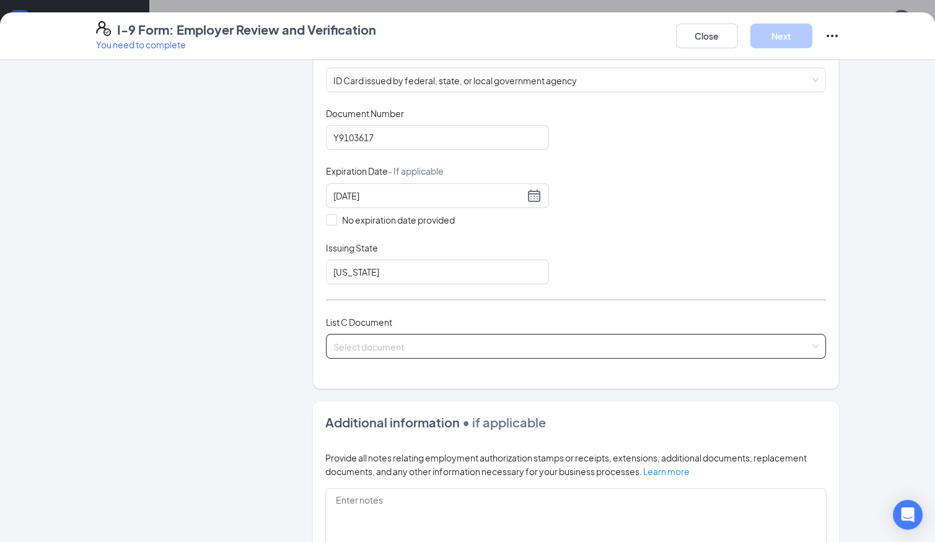
scroll to position [197, 0]
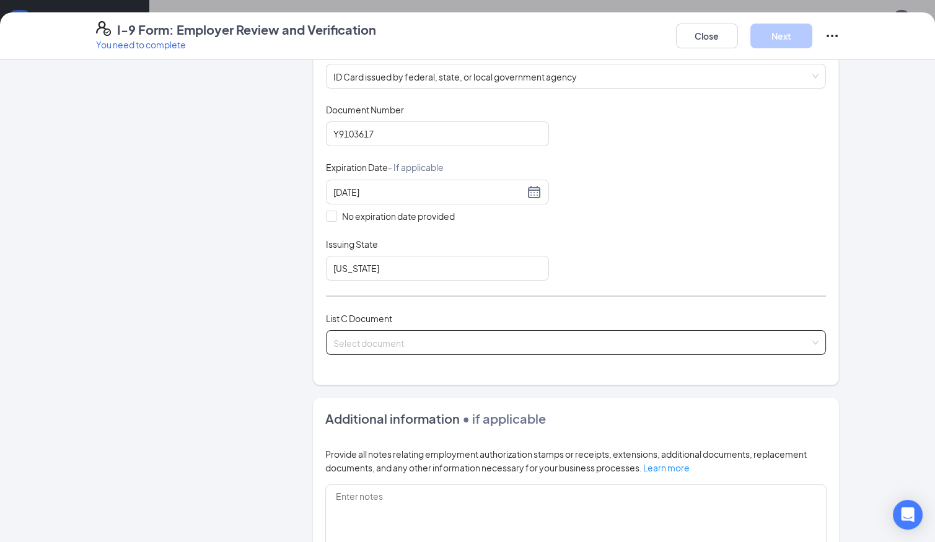
click at [573, 331] on input "search" at bounding box center [572, 340] width 477 height 19
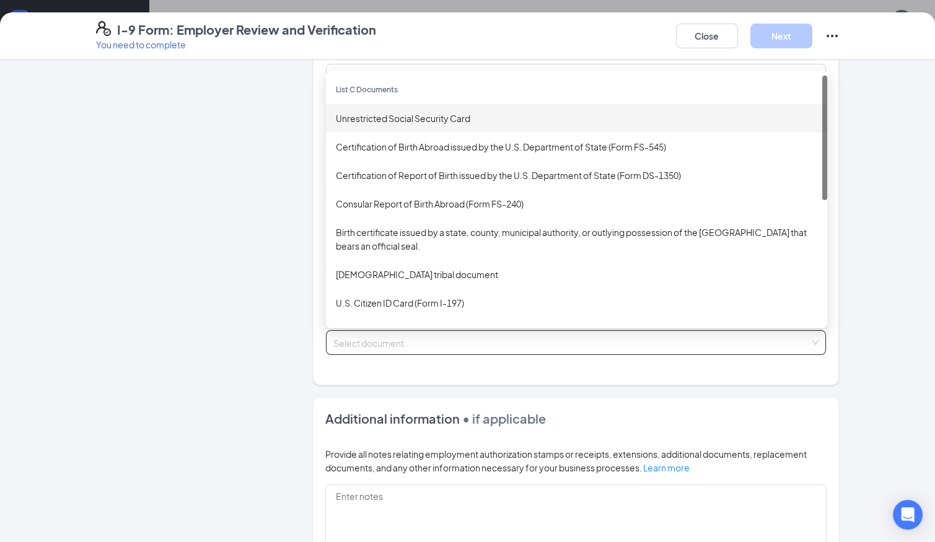
click at [493, 113] on div "Unrestricted Social Security Card" at bounding box center [577, 119] width 482 height 14
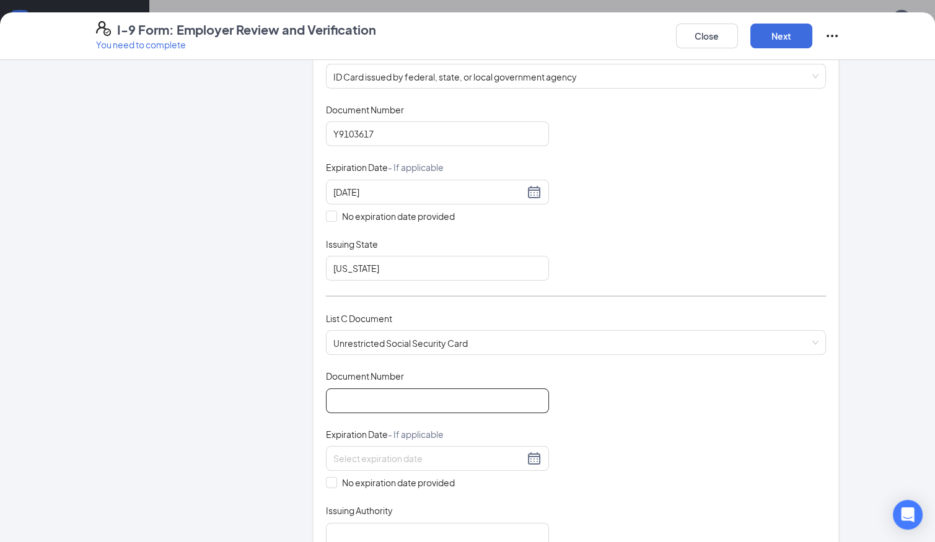
click at [425, 399] on input "Document Number" at bounding box center [437, 401] width 223 height 25
click at [527, 467] on div at bounding box center [437, 458] width 223 height 25
click at [676, 430] on div "Document Title Unrestricted Social Security Card Document Number Expiration Dat…" at bounding box center [576, 458] width 501 height 177
click at [332, 482] on span at bounding box center [331, 482] width 11 height 11
click at [332, 482] on input "No expiration date provided" at bounding box center [330, 481] width 9 height 9
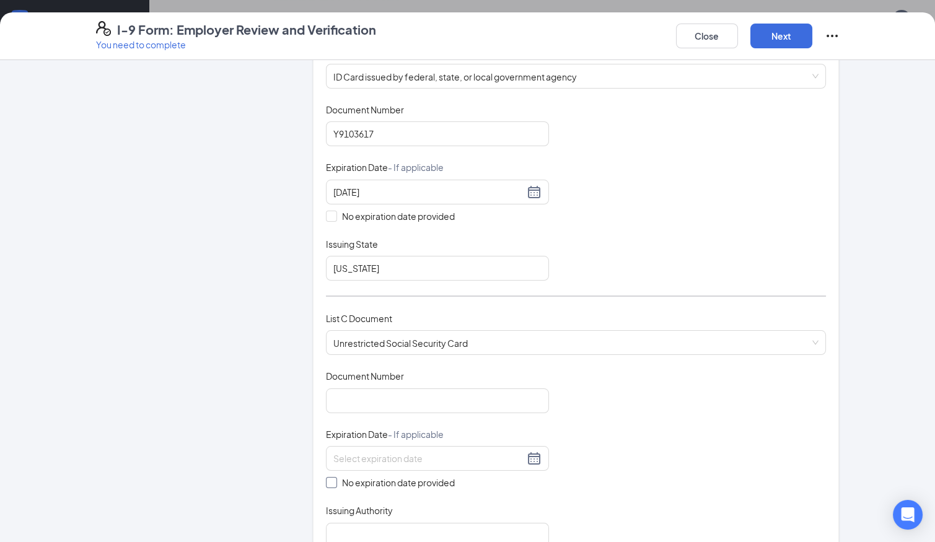
checkbox input "true"
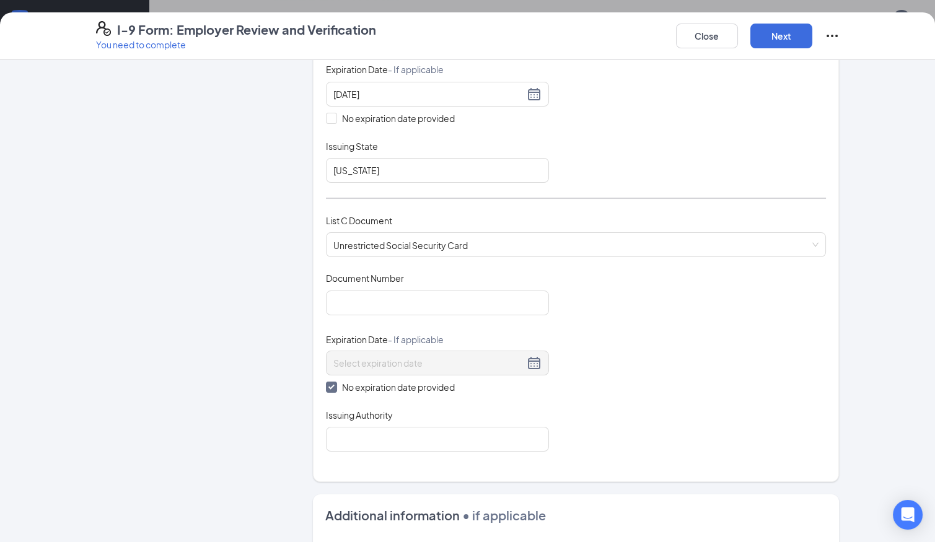
scroll to position [311, 0]
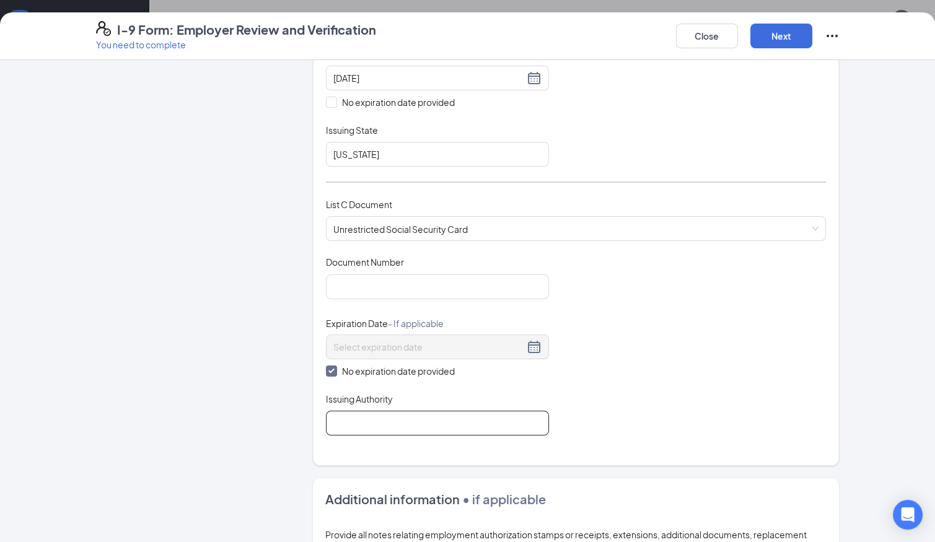
click at [424, 425] on input "Issuing Authority" at bounding box center [437, 423] width 223 height 25
click at [335, 421] on input "united states" at bounding box center [437, 423] width 223 height 25
type input "United states"
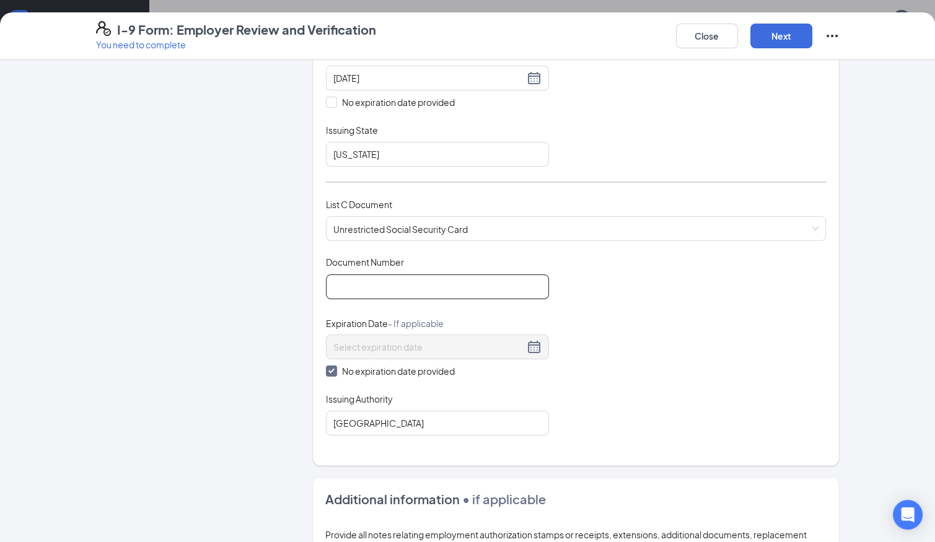
click at [438, 292] on input "Document Number" at bounding box center [437, 287] width 223 height 25
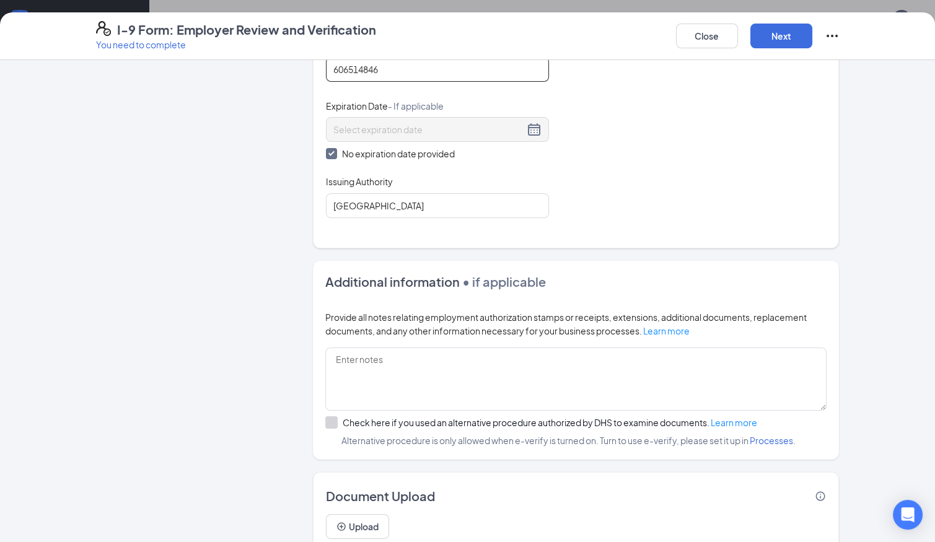
scroll to position [572, 0]
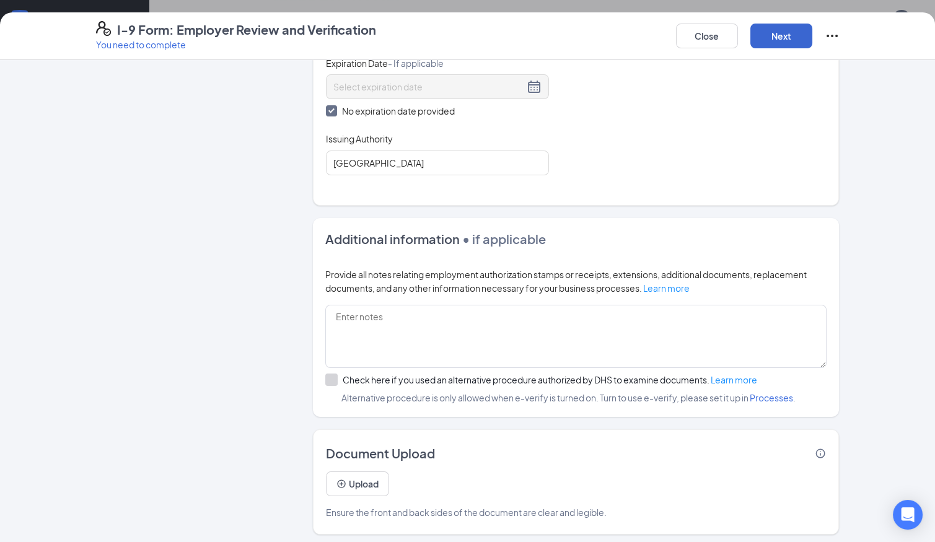
type input "606514846"
click at [783, 43] on button "Next" at bounding box center [782, 36] width 62 height 25
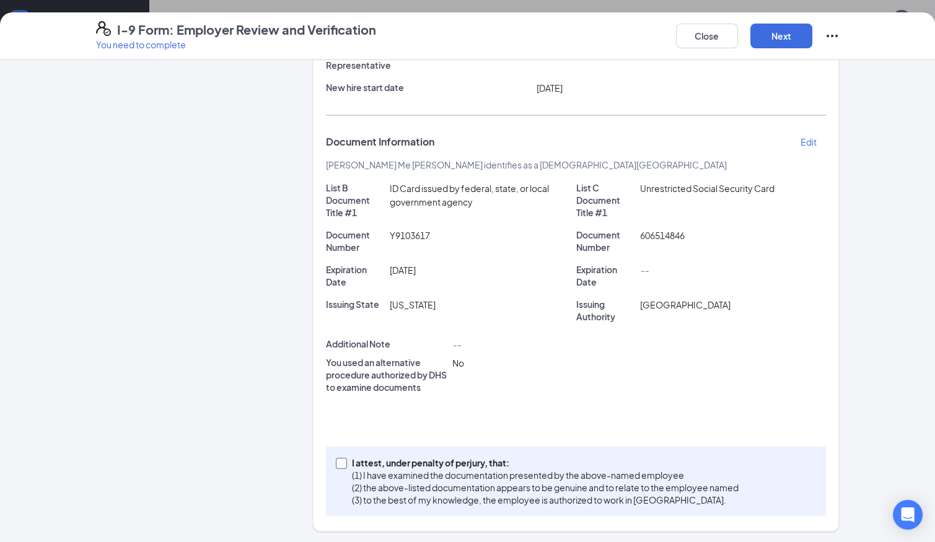
click at [338, 460] on input "I attest, under penalty of perjury, that: (1) I have examined the documentation…" at bounding box center [340, 462] width 9 height 9
checkbox input "true"
click at [781, 38] on button "Next" at bounding box center [782, 36] width 62 height 25
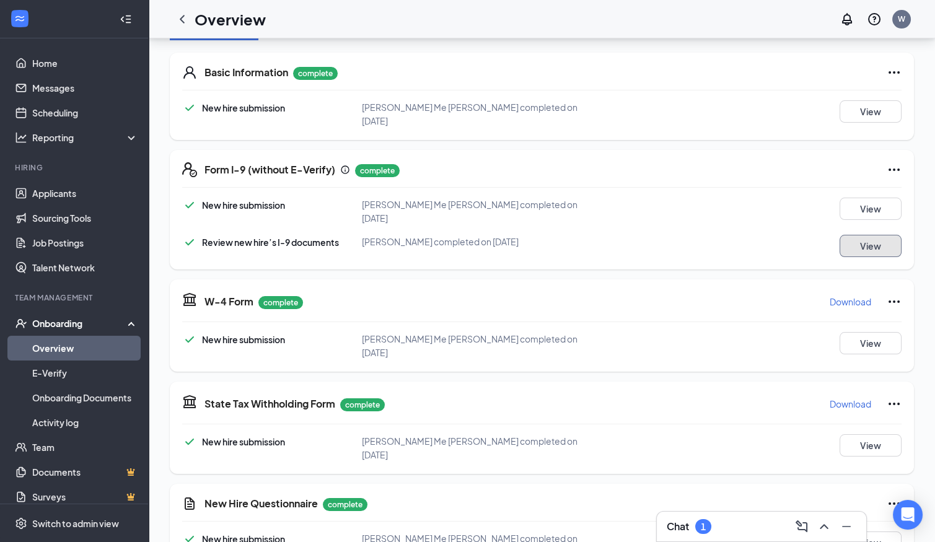
scroll to position [0, 0]
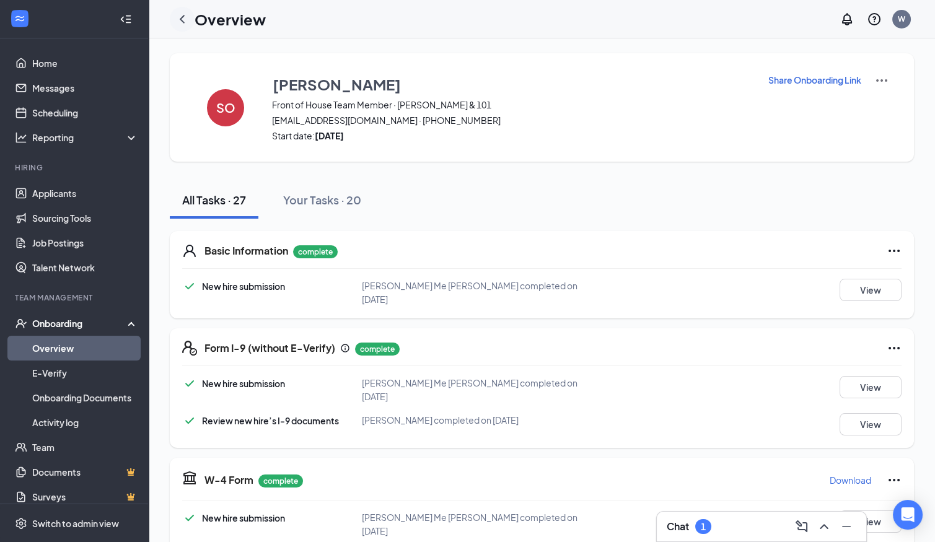
click at [180, 21] on icon "ChevronLeft" at bounding box center [182, 19] width 15 height 15
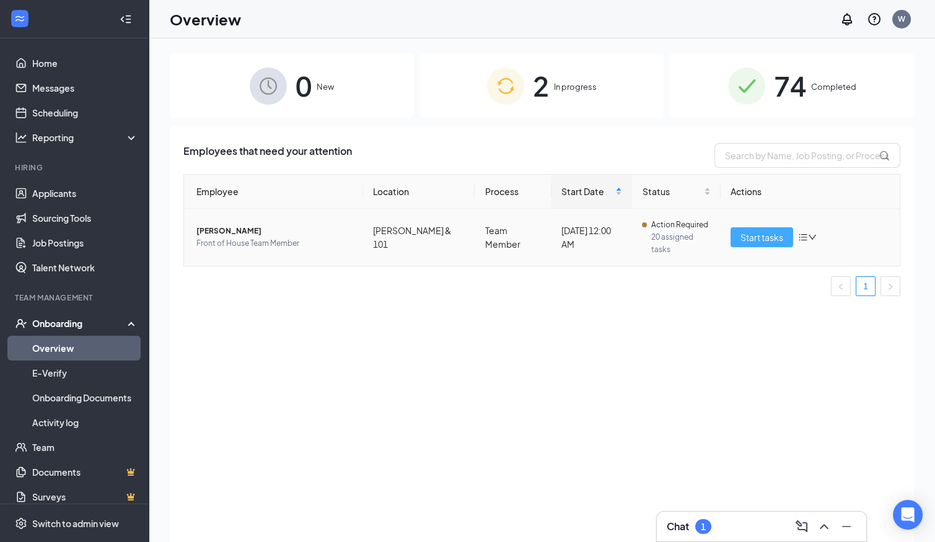
click at [758, 231] on span "Start tasks" at bounding box center [762, 238] width 43 height 14
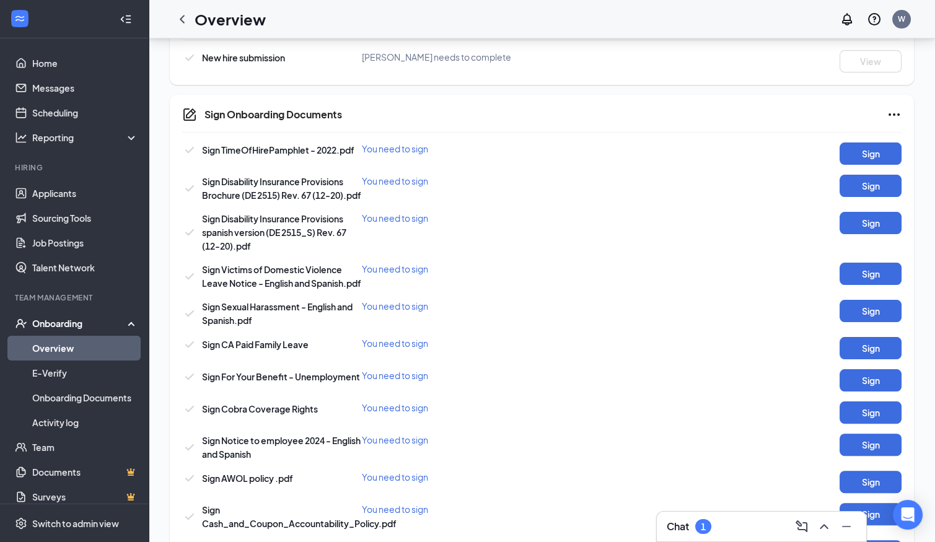
scroll to position [639, 0]
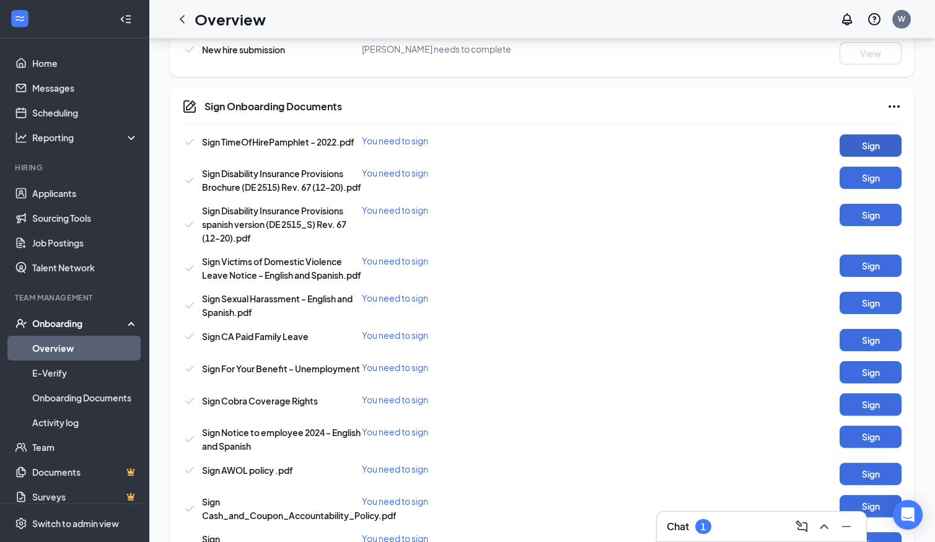
click at [880, 142] on button "Sign" at bounding box center [871, 146] width 62 height 22
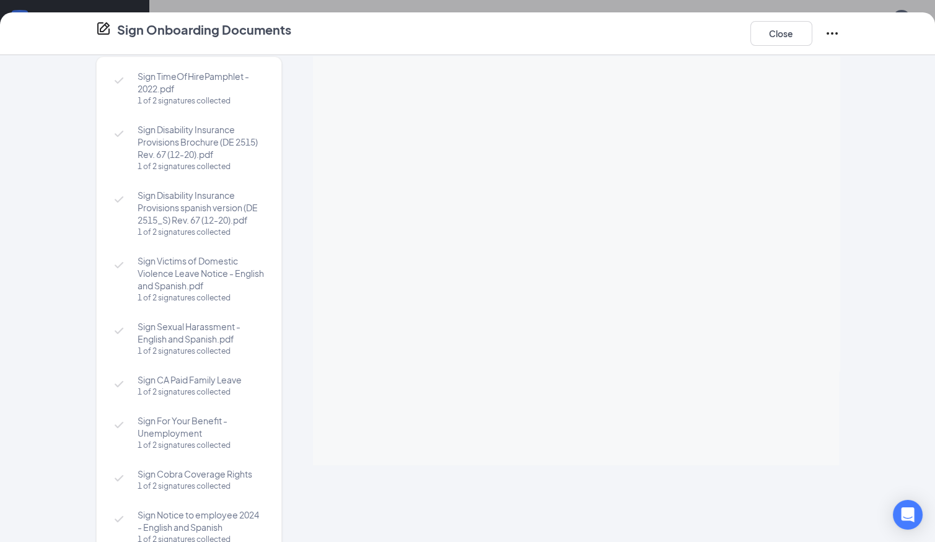
scroll to position [0, 0]
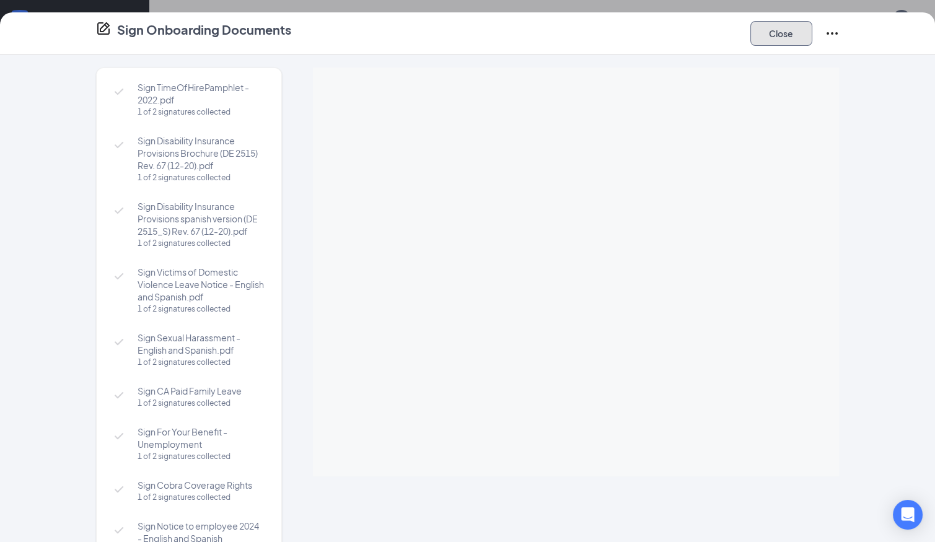
click at [779, 33] on button "Close" at bounding box center [782, 33] width 62 height 25
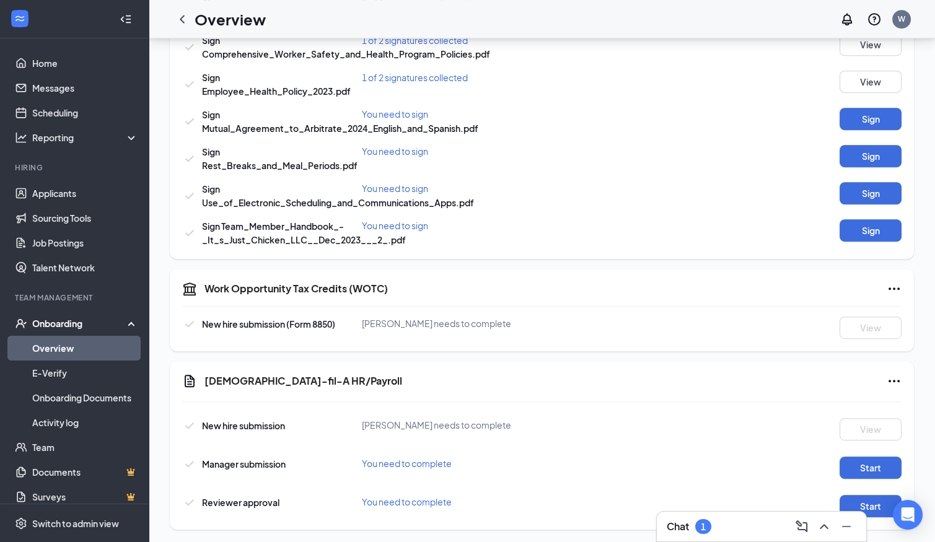
scroll to position [1142, 0]
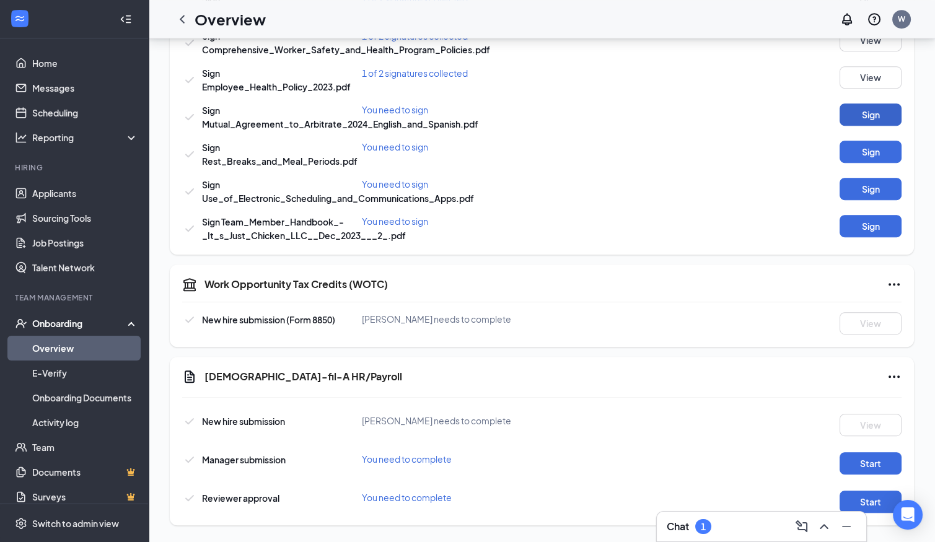
click at [877, 126] on button "Sign" at bounding box center [871, 115] width 62 height 22
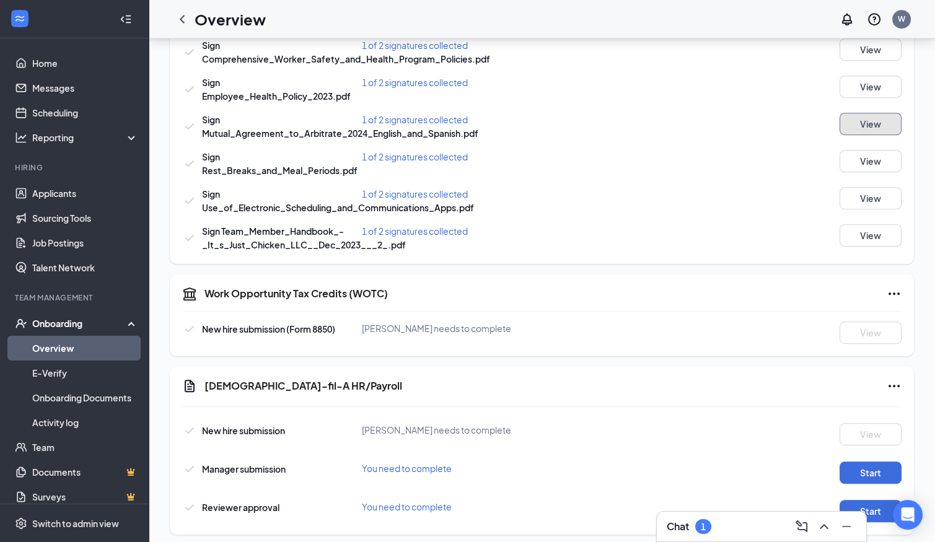
scroll to position [1124, 0]
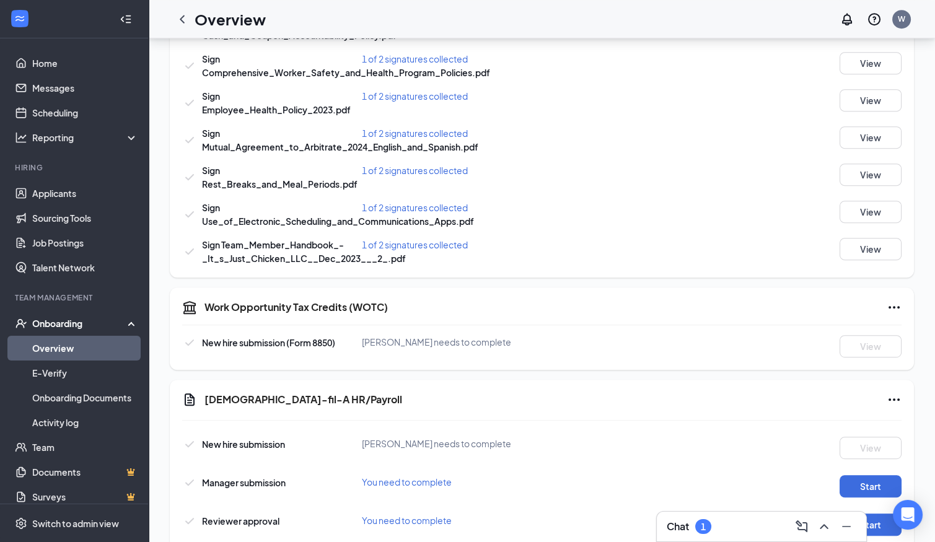
click at [784, 153] on div "Sign Mutual_Agreement_to_Arbitrate_2024_English_and_Spanish.pdf 1 of 2 signatur…" at bounding box center [542, 139] width 720 height 27
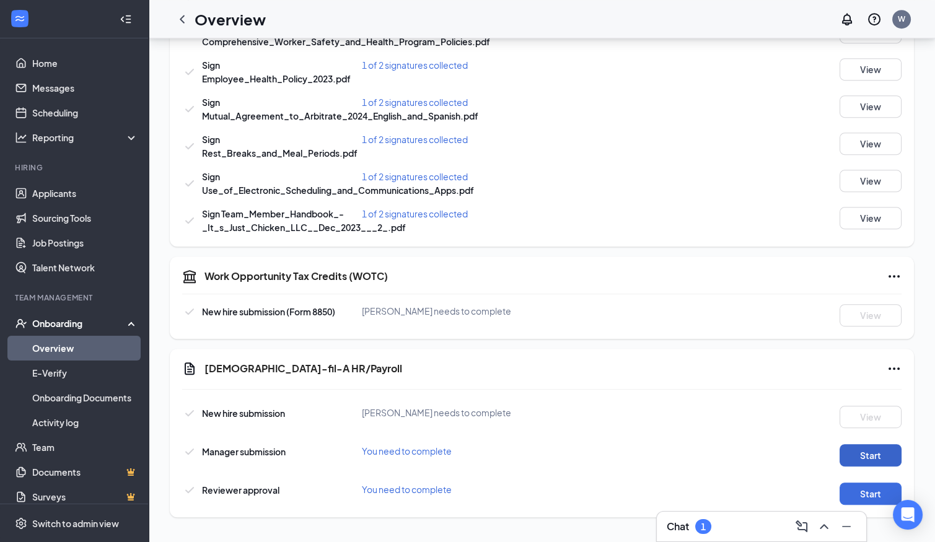
click at [870, 450] on button "Start" at bounding box center [871, 455] width 62 height 22
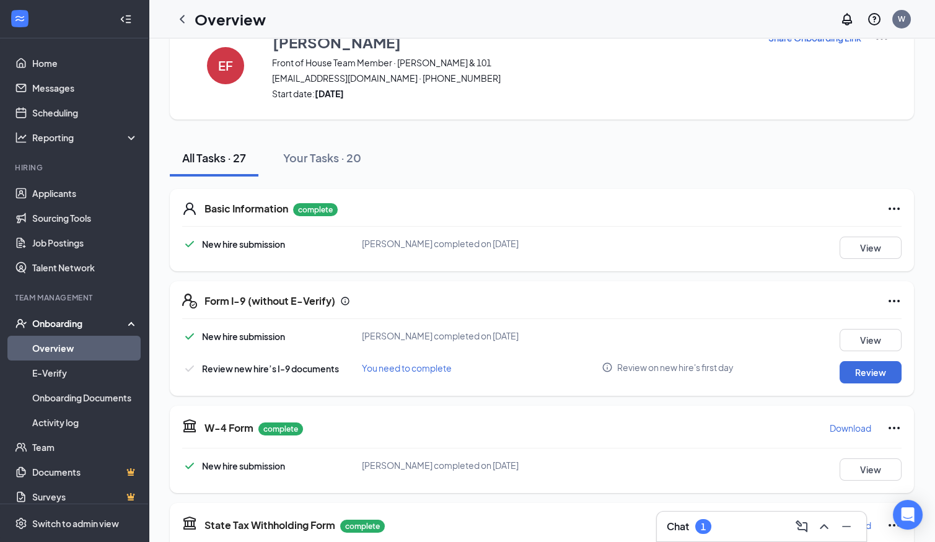
scroll to position [0, 0]
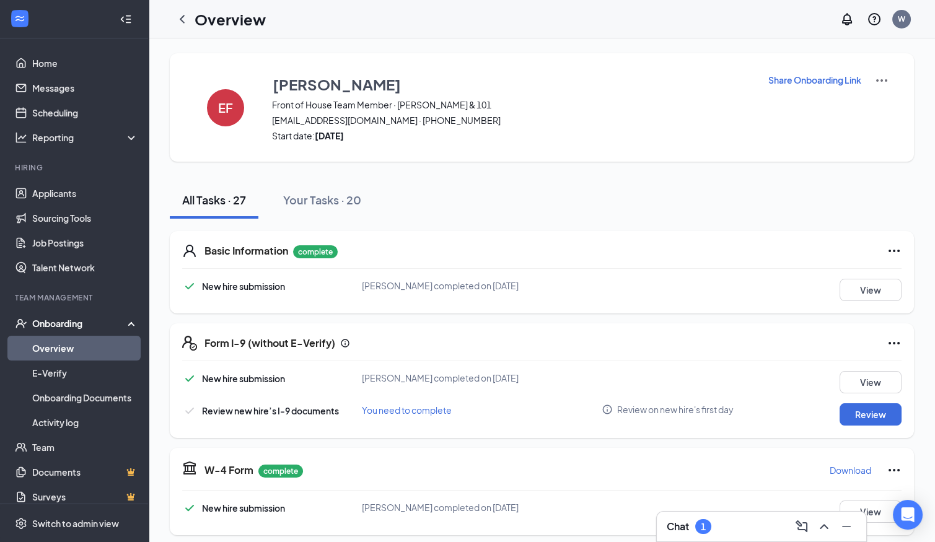
click at [837, 82] on p "Share Onboarding Link" at bounding box center [815, 80] width 93 height 12
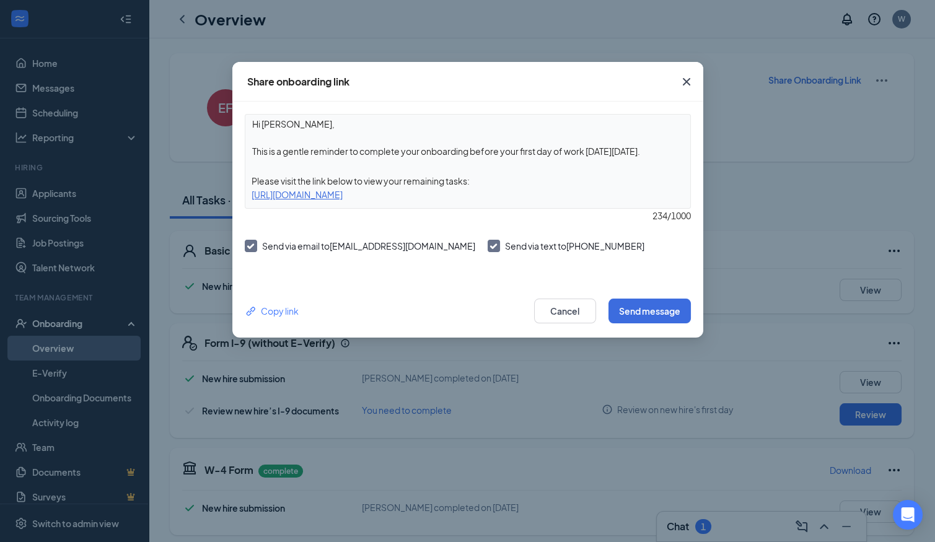
drag, startPoint x: 252, startPoint y: 194, endPoint x: 624, endPoint y: 205, distance: 372.1
click at [624, 205] on div "Hi Elena, This is a gentle reminder to complete your onboarding before your fir…" at bounding box center [468, 161] width 446 height 95
copy div "https://www.workstream.us/j/onboarding/59c7a49e/employee?locale=en"
click at [685, 84] on icon "Cross" at bounding box center [686, 81] width 15 height 15
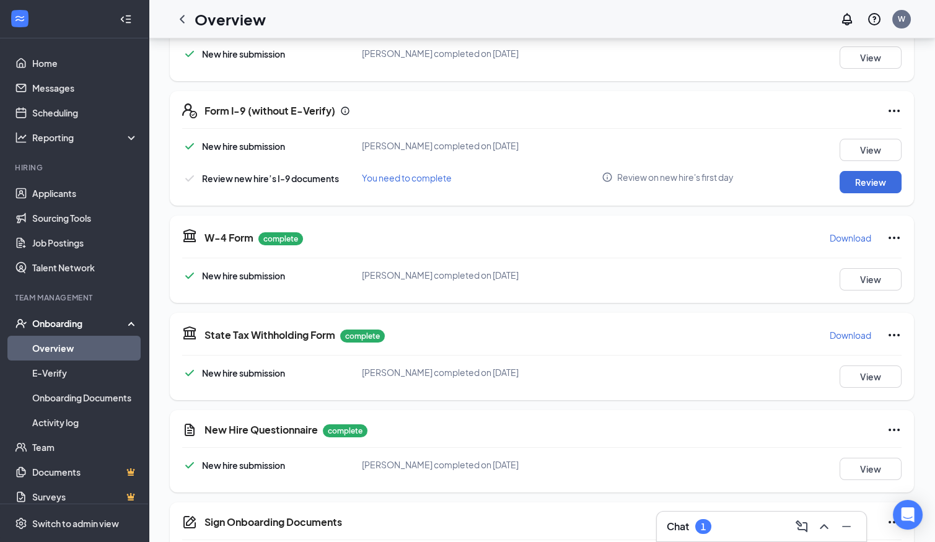
scroll to position [234, 0]
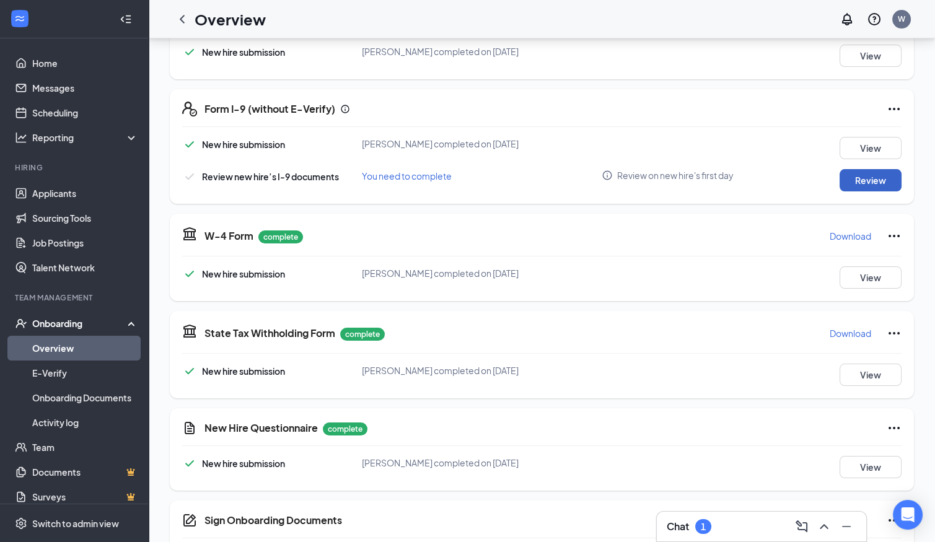
click at [875, 179] on button "Review" at bounding box center [871, 180] width 62 height 22
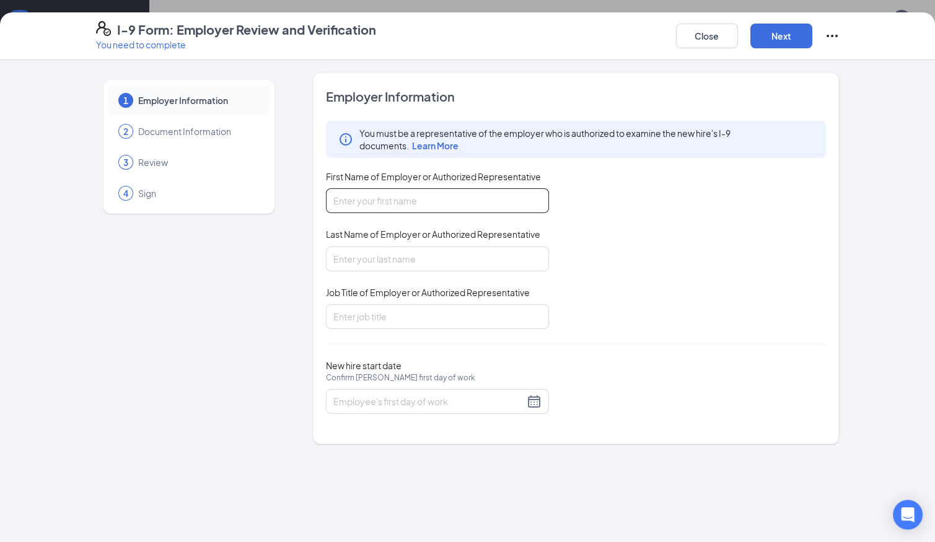
click at [420, 197] on input "First Name of Employer or Authorized Representative" at bounding box center [437, 200] width 223 height 25
type input "America"
type input "Nava"
click at [397, 304] on input "Job Title of Employer or Authorized Representative" at bounding box center [437, 316] width 223 height 25
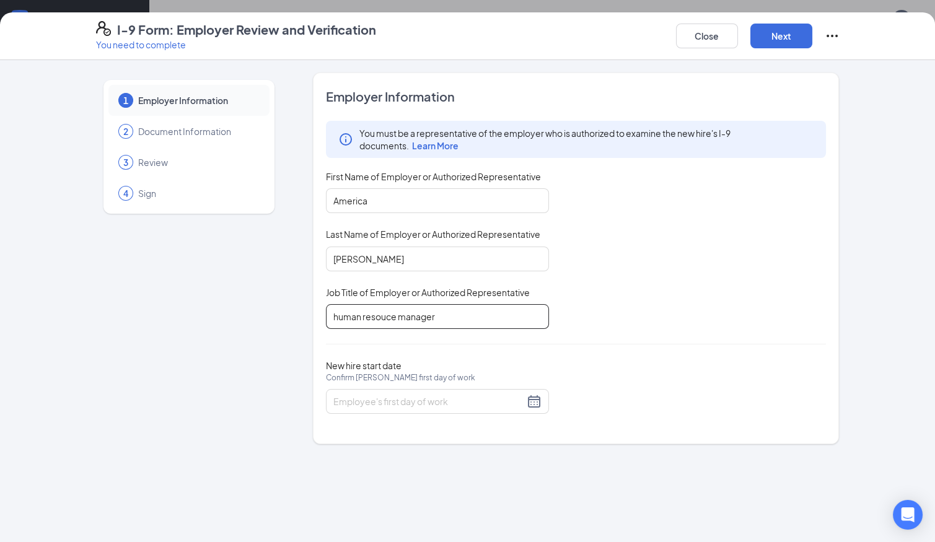
click at [379, 322] on input "human resouce manager" at bounding box center [437, 316] width 223 height 25
click at [374, 315] on input "human resouce manager" at bounding box center [437, 316] width 223 height 25
type input "human resource manager"
click at [533, 396] on div at bounding box center [438, 401] width 208 height 15
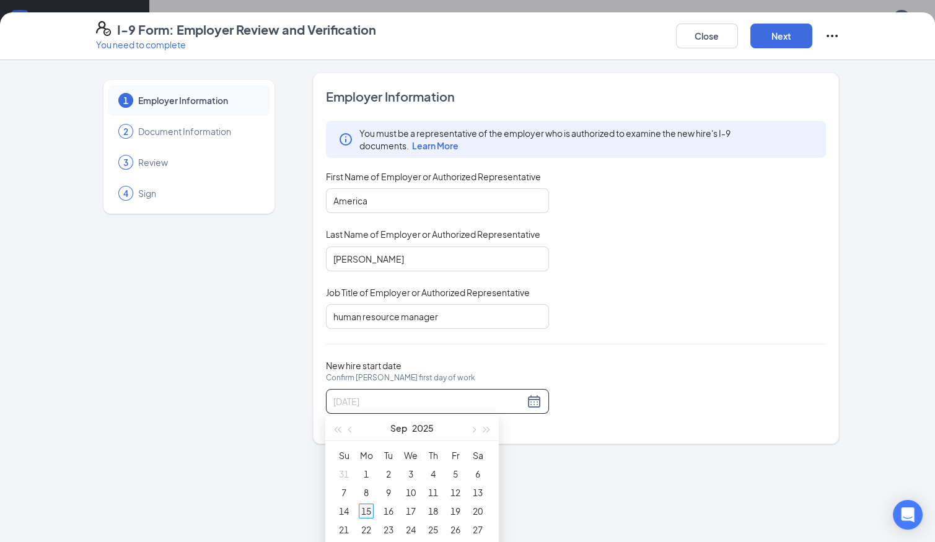
type input "09/15/2025"
click at [365, 511] on div "15" at bounding box center [366, 511] width 15 height 15
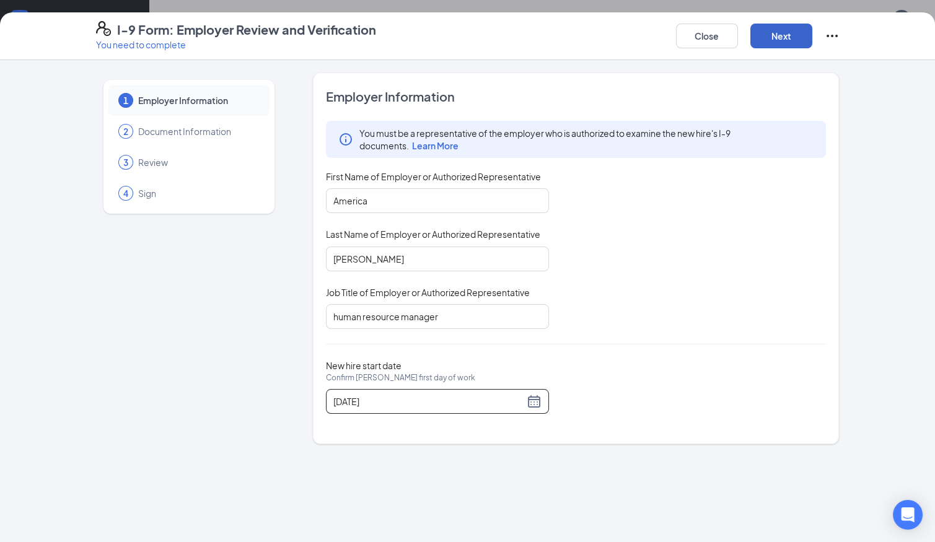
click at [782, 35] on button "Next" at bounding box center [782, 36] width 62 height 25
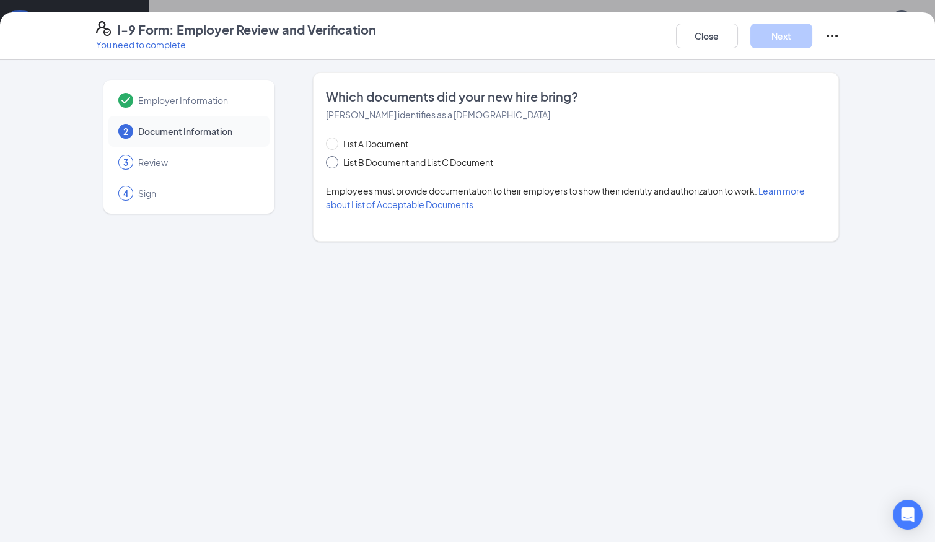
click at [330, 163] on input "List B Document and List C Document" at bounding box center [330, 160] width 9 height 9
radio input "true"
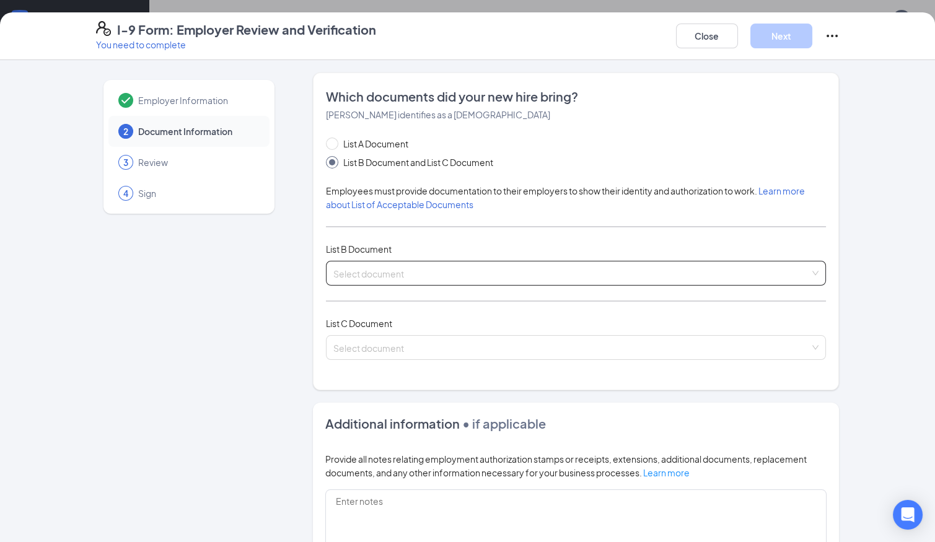
click at [379, 270] on input "search" at bounding box center [572, 271] width 477 height 19
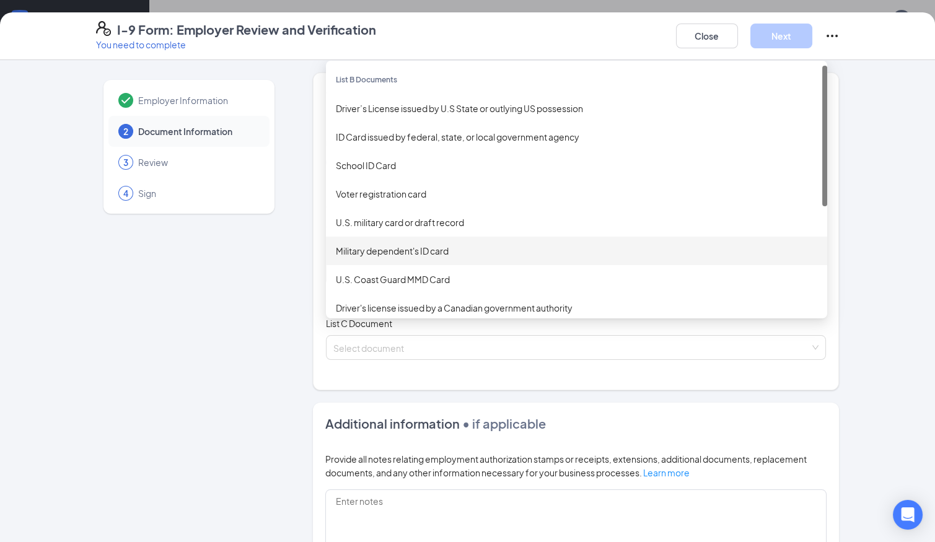
click at [290, 265] on div "Employer Information 2 Document Information 3 Review 4 Sign Which documents did…" at bounding box center [468, 396] width 744 height 647
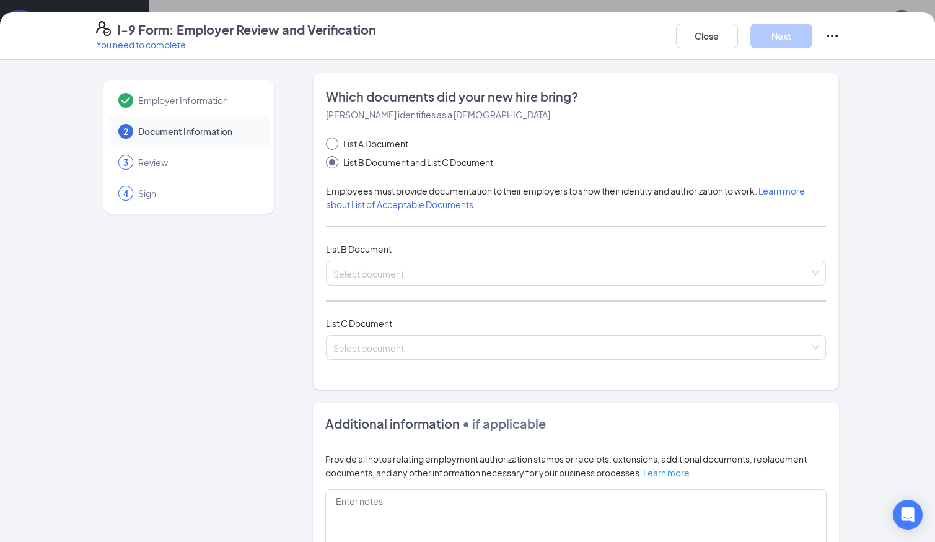
click at [332, 139] on input "List A Document" at bounding box center [330, 142] width 9 height 9
radio input "true"
radio input "false"
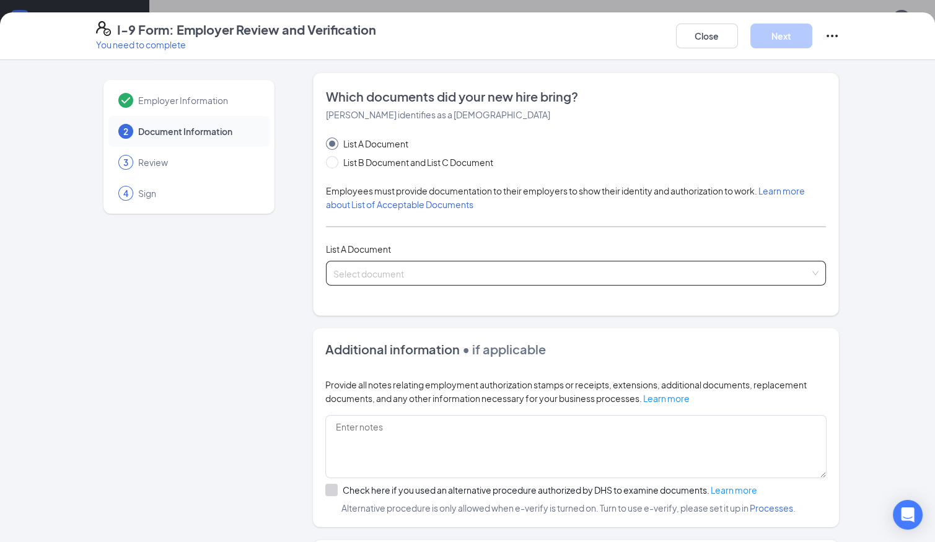
click at [385, 268] on input "search" at bounding box center [572, 271] width 477 height 19
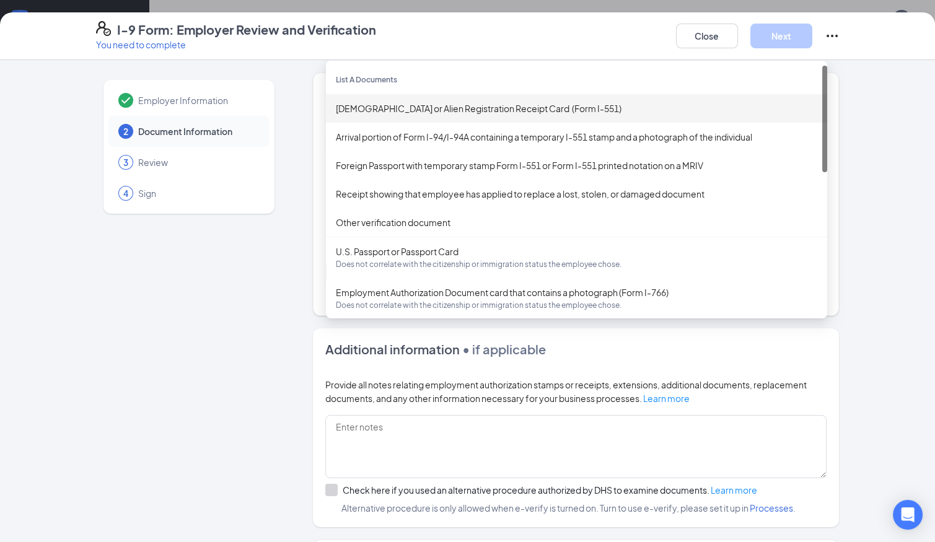
click at [428, 105] on div "Permanent Resident Card or Alien Registration Receipt Card (Form I-551)" at bounding box center [577, 109] width 482 height 14
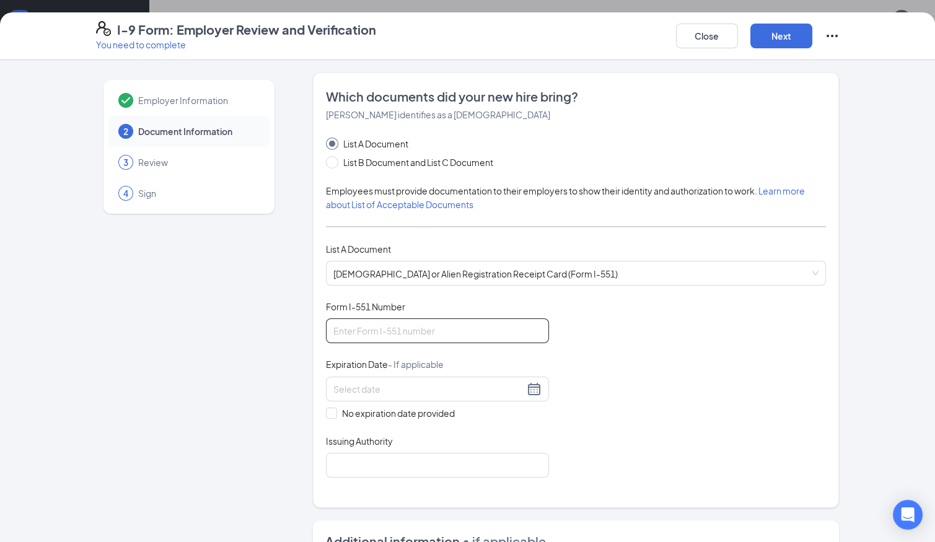
click at [445, 327] on input "Form I-551 Number" at bounding box center [437, 331] width 223 height 25
type input "USA0734021645"
click at [334, 410] on span at bounding box center [331, 413] width 11 height 11
click at [334, 410] on input "No expiration date provided" at bounding box center [330, 412] width 9 height 9
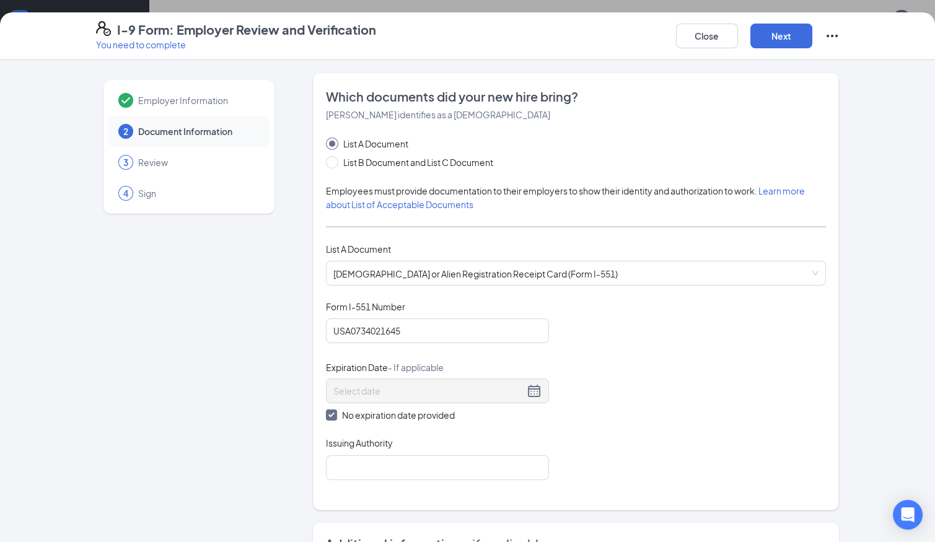
click at [332, 412] on input "No expiration date provided" at bounding box center [330, 414] width 9 height 9
checkbox input "false"
click at [365, 385] on input at bounding box center [429, 390] width 191 height 14
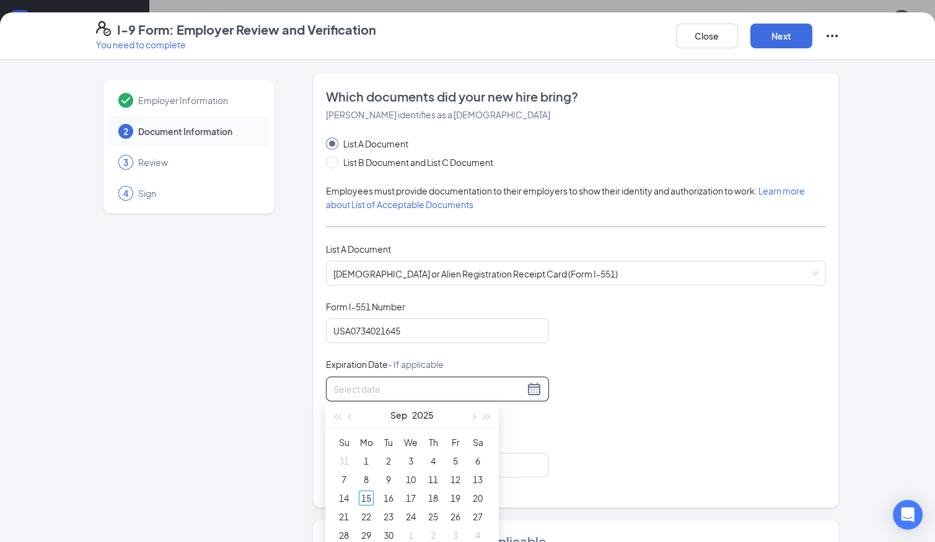
type input "-"
click at [347, 510] on div "20" at bounding box center [344, 517] width 15 height 15
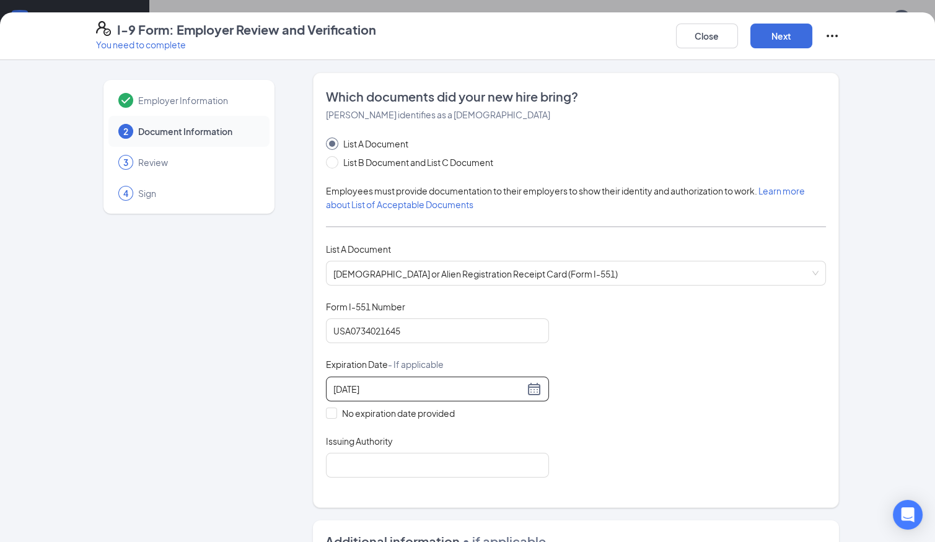
type input "01/20/2030"
click at [634, 427] on div "Document Title Permanent Resident Card or Alien Registration Receipt Card (Form…" at bounding box center [576, 389] width 501 height 177
click at [479, 462] on input "Issuing Authority" at bounding box center [437, 465] width 223 height 25
type input "United States"
click at [681, 455] on div "Document Title Permanent Resident Card or Alien Registration Receipt Card (Form…" at bounding box center [576, 389] width 501 height 177
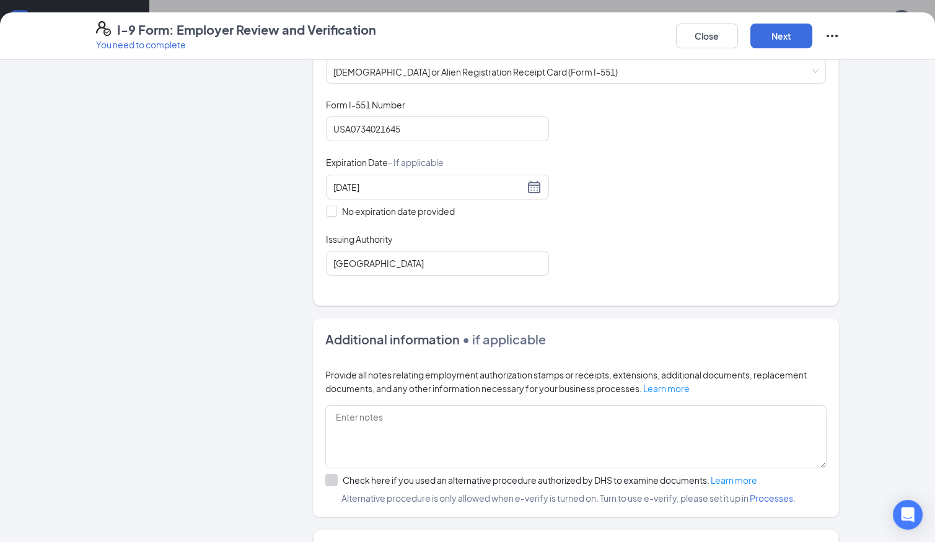
scroll to position [304, 0]
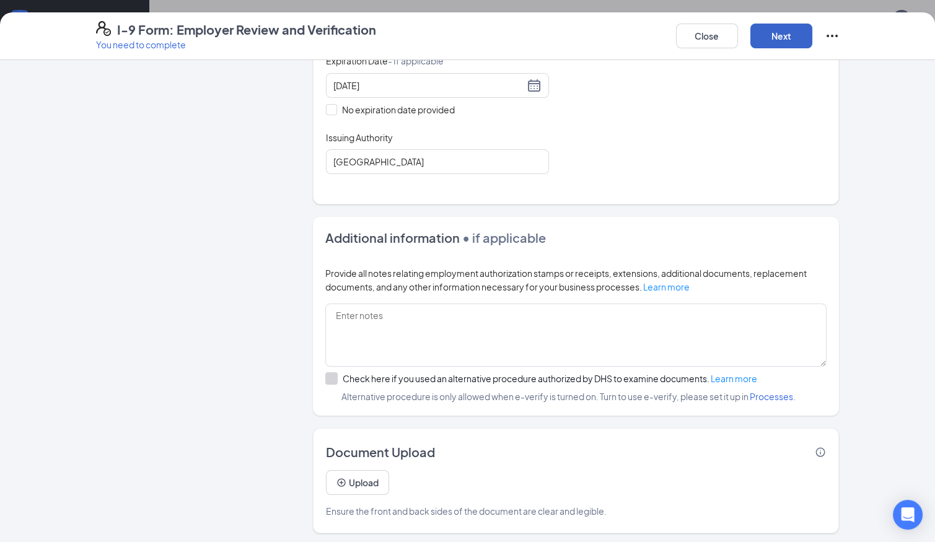
click at [782, 27] on button "Next" at bounding box center [782, 36] width 62 height 25
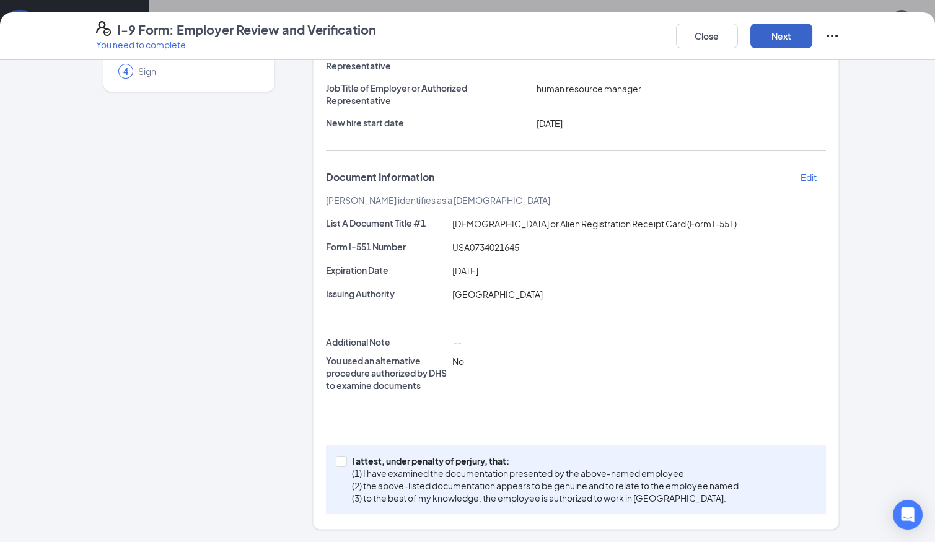
scroll to position [120, 0]
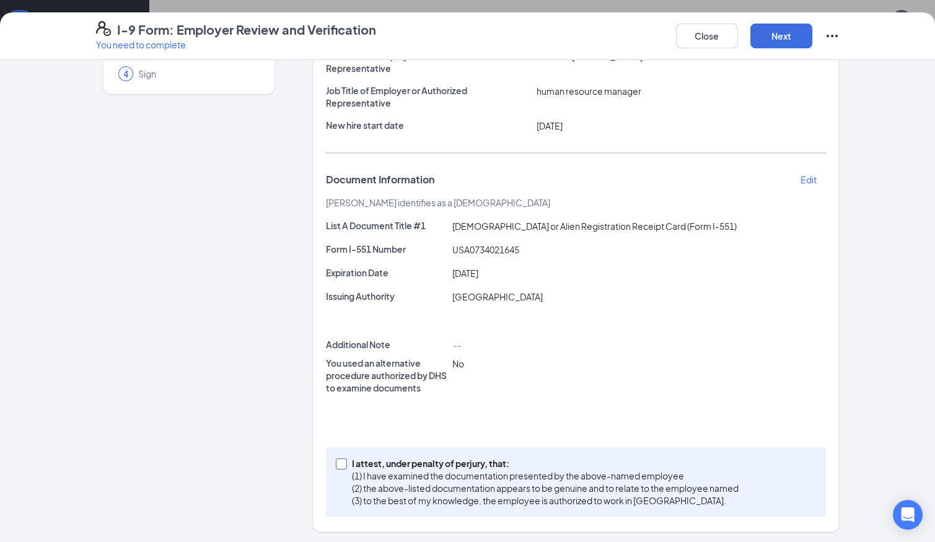
click at [338, 463] on input "I attest, under penalty of perjury, that: (1) I have examined the documentation…" at bounding box center [340, 463] width 9 height 9
checkbox input "true"
click at [784, 38] on button "Next" at bounding box center [782, 36] width 62 height 25
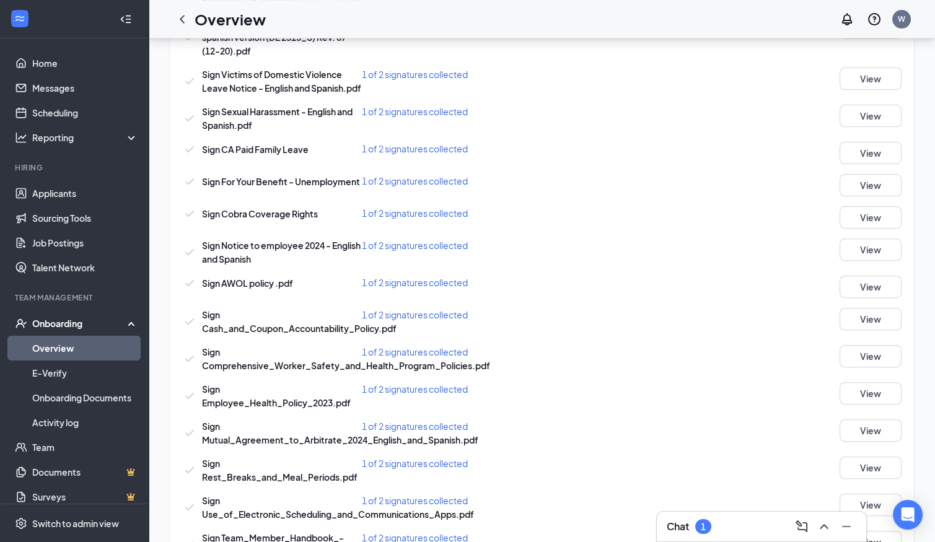
scroll to position [1184, 0]
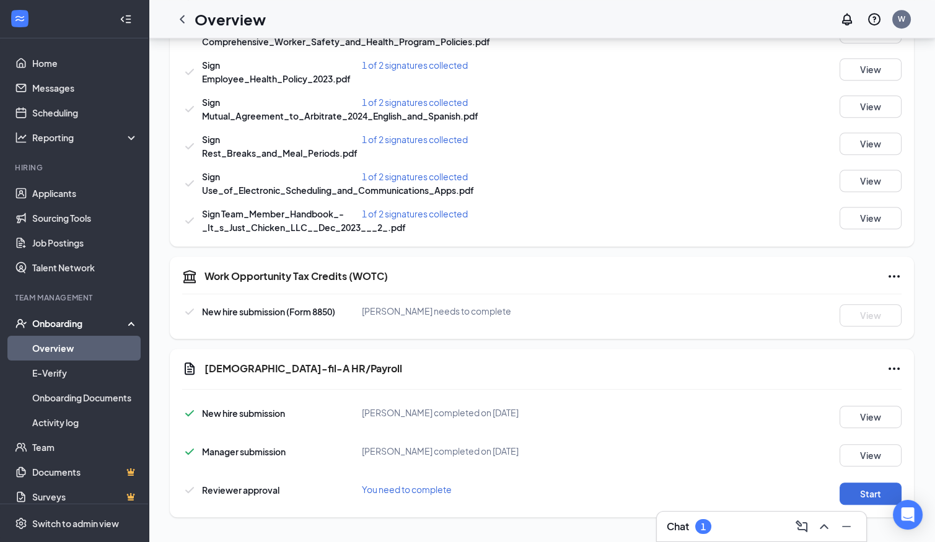
click at [893, 365] on icon "Ellipses" at bounding box center [894, 368] width 15 height 15
click at [828, 412] on span "Mark as complete" at bounding box center [848, 418] width 73 height 12
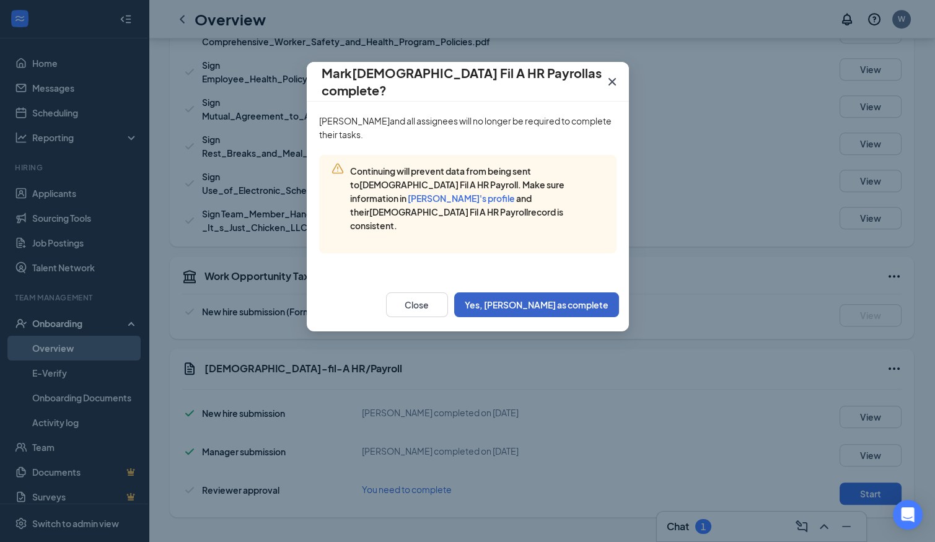
click at [545, 293] on button "Yes, mark as complete" at bounding box center [536, 305] width 165 height 25
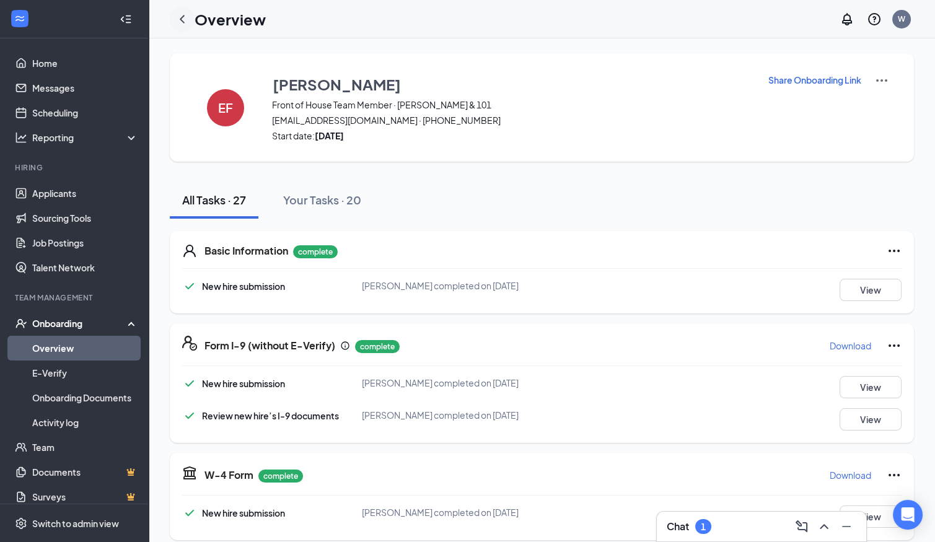
click at [181, 20] on icon "ChevronLeft" at bounding box center [182, 19] width 15 height 15
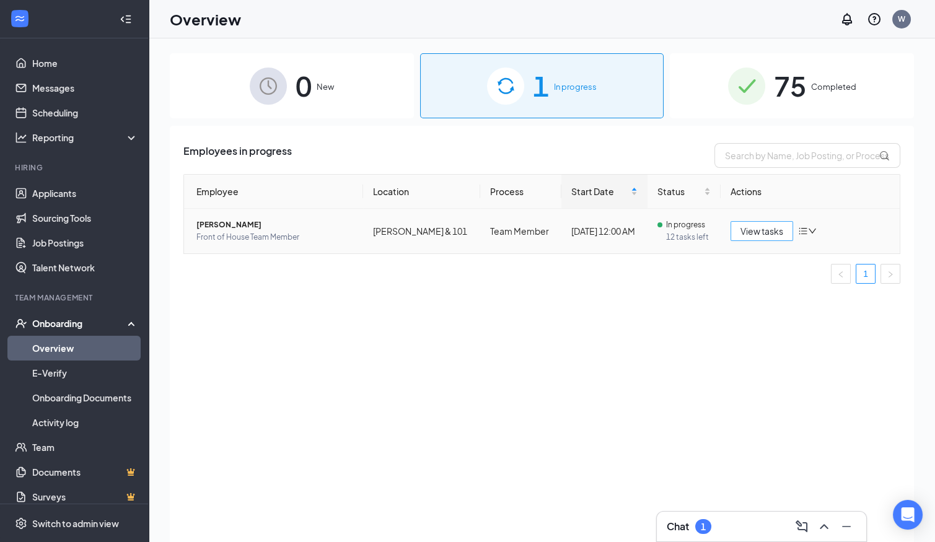
click at [753, 234] on span "View tasks" at bounding box center [762, 231] width 43 height 14
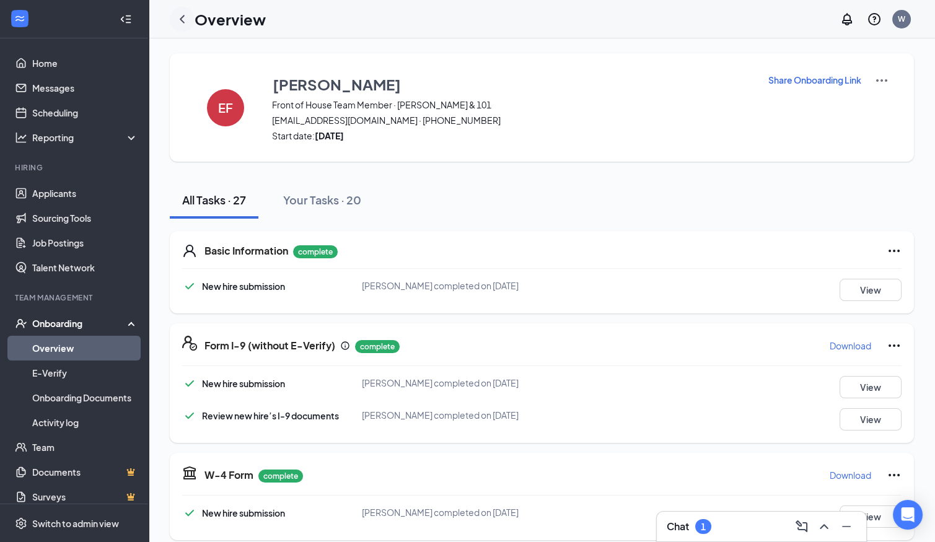
click at [180, 21] on icon "ChevronLeft" at bounding box center [182, 19] width 15 height 15
